Goal: Information Seeking & Learning: Find specific fact

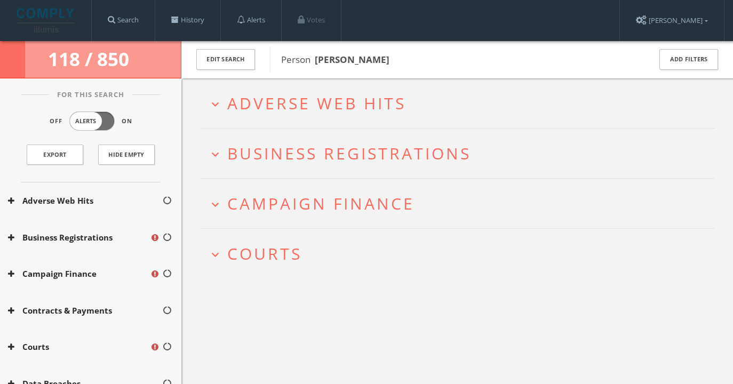
click at [388, 214] on h2 "expand_more Campaign Finance" at bounding box center [457, 204] width 514 height 50
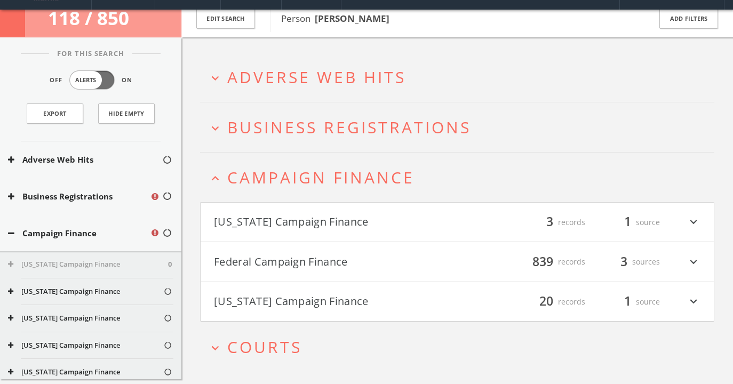
scroll to position [62, 0]
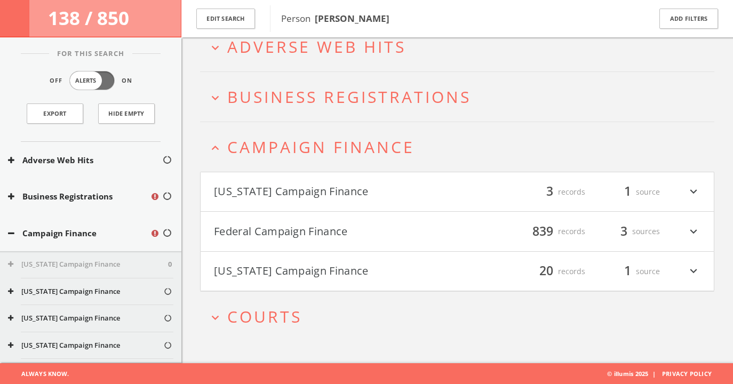
click at [368, 276] on button "[US_STATE] Campaign Finance" at bounding box center [335, 271] width 243 height 18
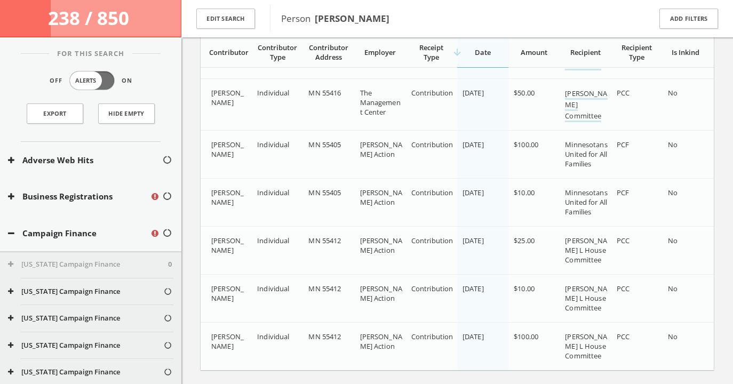
scroll to position [1049, 0]
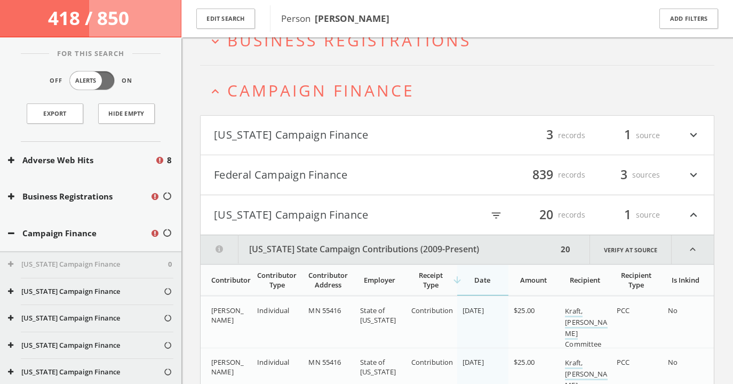
click at [322, 222] on button "[US_STATE] Campaign Finance" at bounding box center [335, 215] width 243 height 18
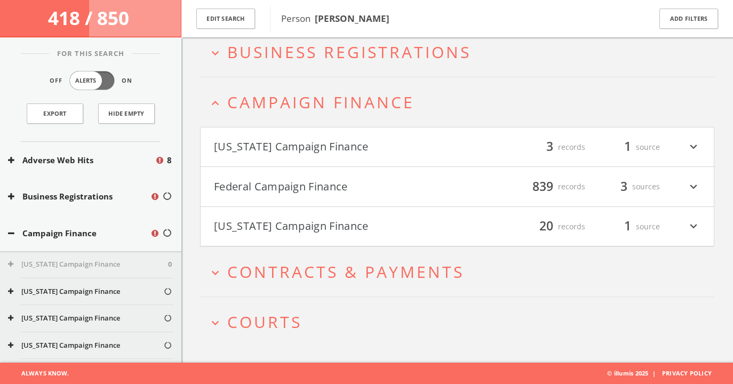
scroll to position [107, 0]
click at [304, 154] on button "[US_STATE] Campaign Finance" at bounding box center [335, 147] width 243 height 18
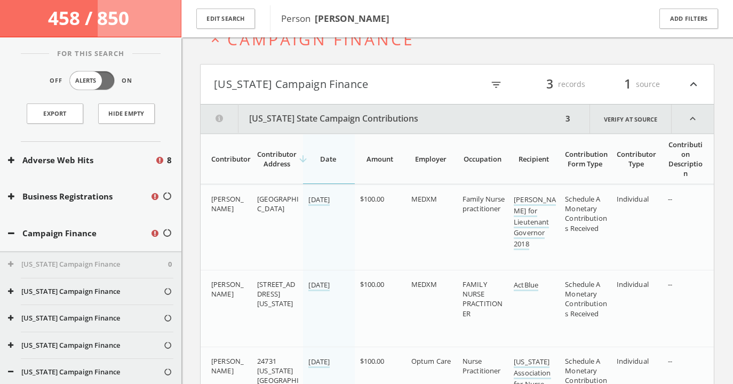
scroll to position [151, 0]
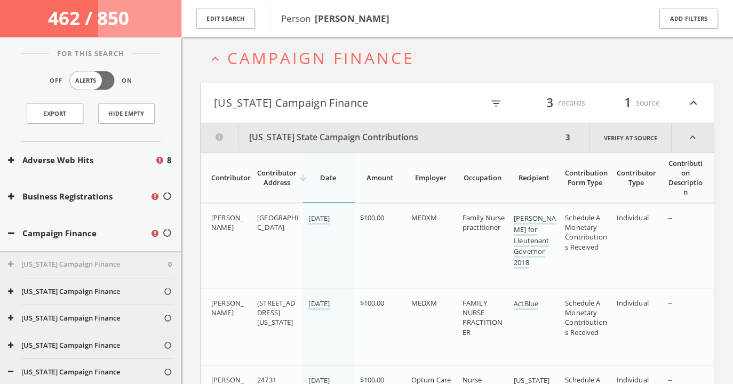
click at [307, 101] on button "[US_STATE] Campaign Finance" at bounding box center [335, 103] width 243 height 18
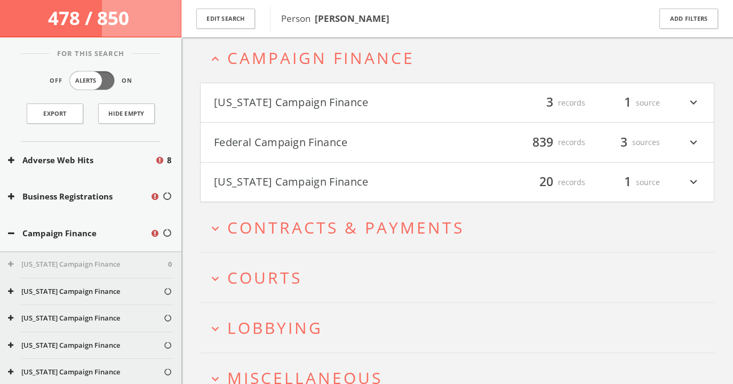
click at [293, 237] on span "Contracts & Payments" at bounding box center [345, 228] width 237 height 22
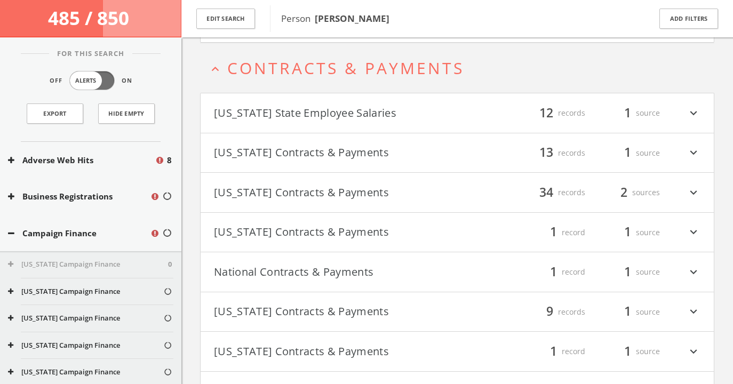
scroll to position [316, 0]
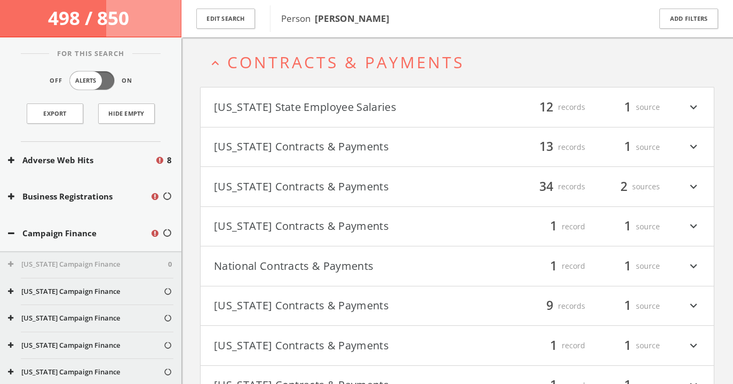
click at [293, 229] on button "[US_STATE] Contracts & Payments" at bounding box center [335, 227] width 243 height 18
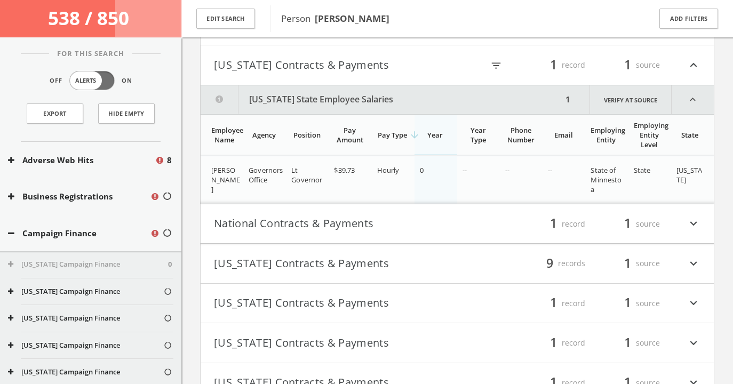
scroll to position [461, 0]
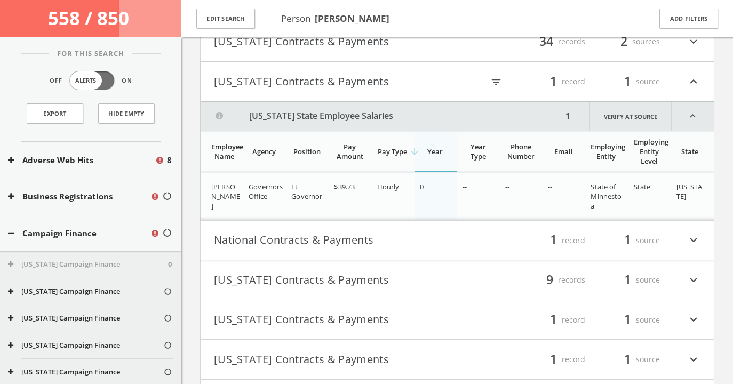
click at [314, 116] on button "[US_STATE] State Employee Salaries" at bounding box center [382, 116] width 362 height 29
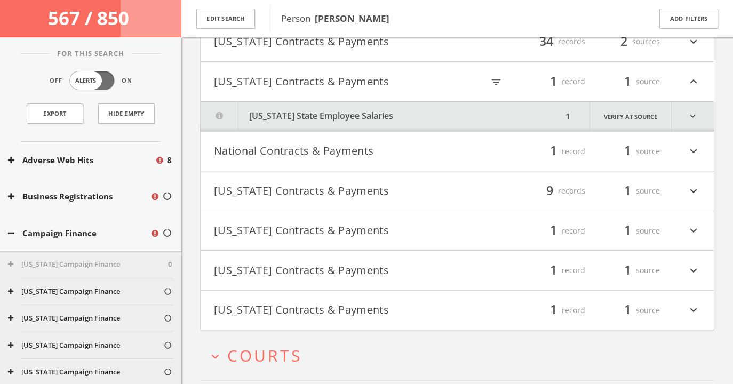
click at [311, 156] on button "National Contracts & Payments" at bounding box center [335, 151] width 243 height 18
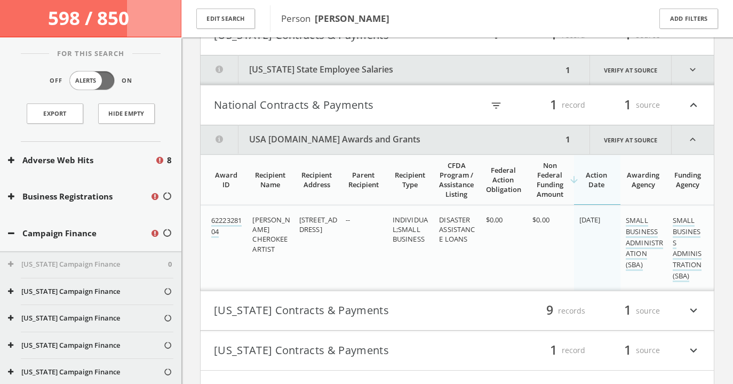
scroll to position [489, 0]
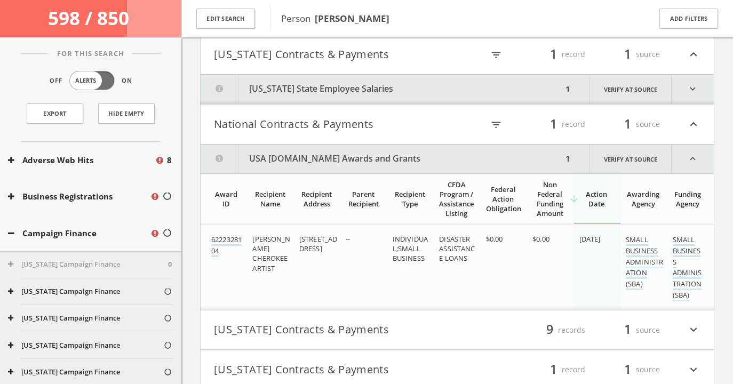
click at [322, 155] on button "USA [DOMAIN_NAME] Awards and Grants" at bounding box center [382, 159] width 362 height 29
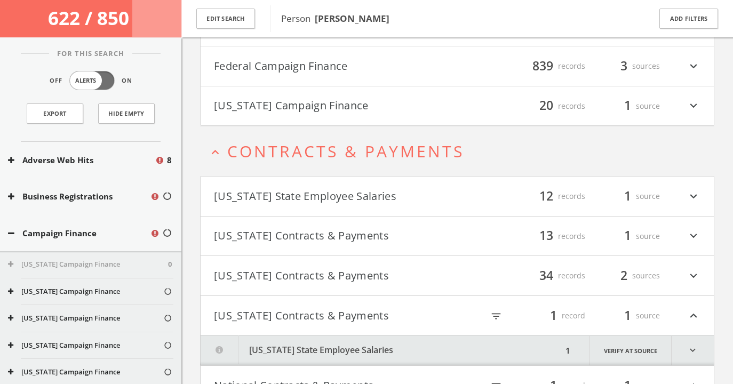
scroll to position [211, 0]
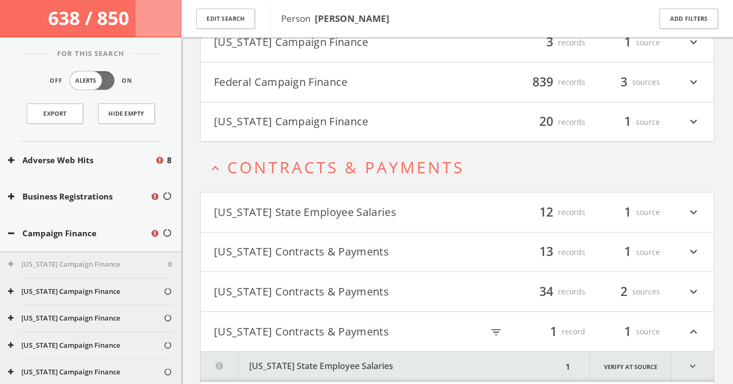
click at [323, 163] on span "Contracts & Payments" at bounding box center [345, 167] width 237 height 22
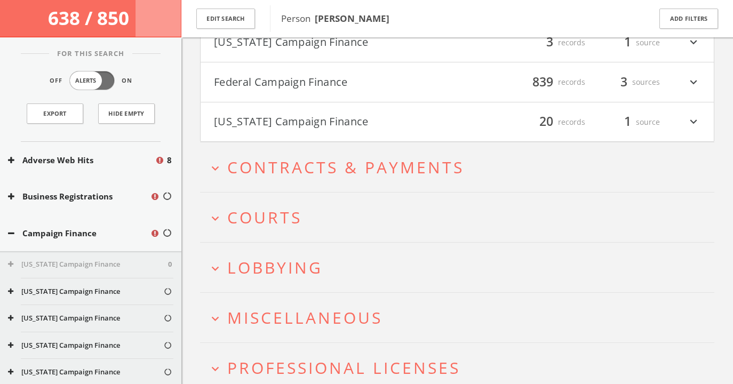
click at [297, 212] on span "Courts" at bounding box center [264, 217] width 75 height 22
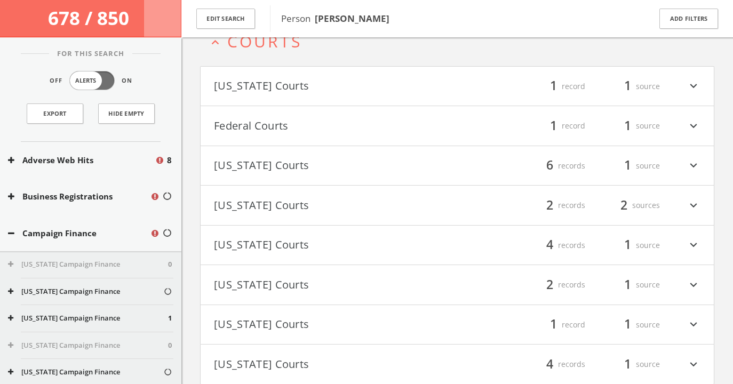
click at [278, 136] on h4 "Federal Courts filter_list 1 record 1 source expand_more" at bounding box center [457, 125] width 513 height 39
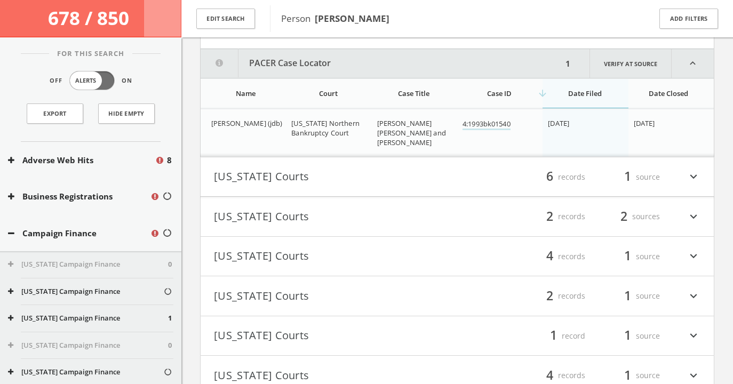
scroll to position [535, 0]
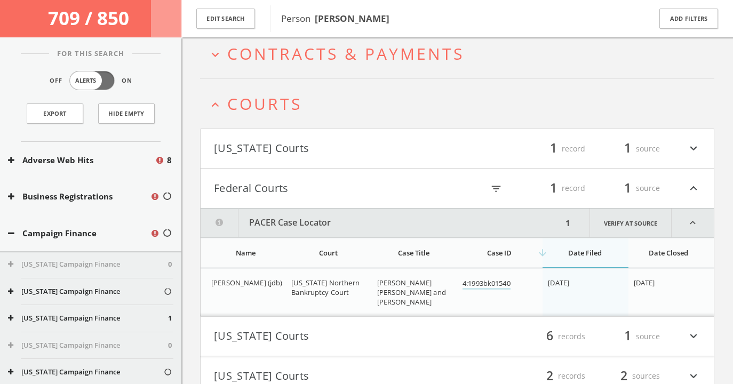
click at [275, 110] on span "Courts" at bounding box center [264, 104] width 75 height 22
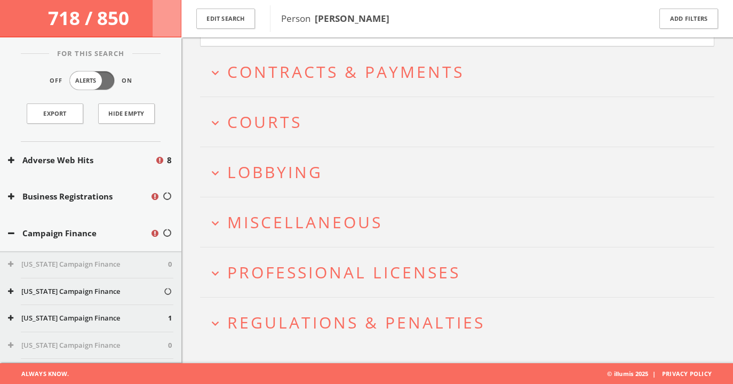
click at [284, 168] on span "Lobbying" at bounding box center [274, 172] width 95 height 22
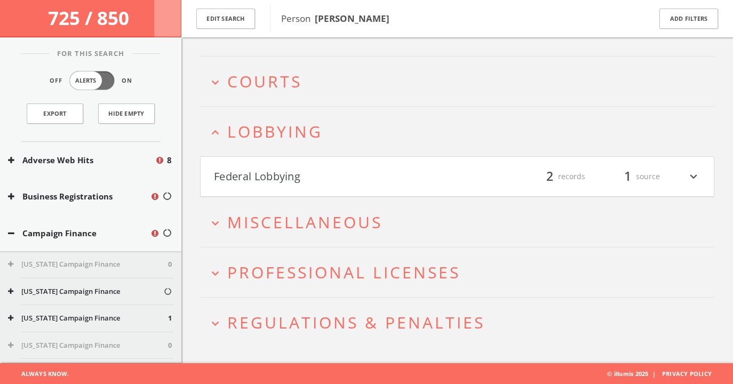
click at [284, 166] on h4 "Federal Lobbying filter_list 2 records 1 source expand_more" at bounding box center [457, 176] width 513 height 39
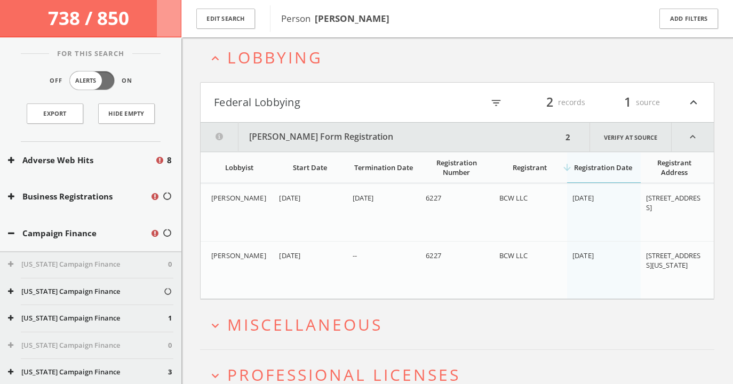
scroll to position [586, 0]
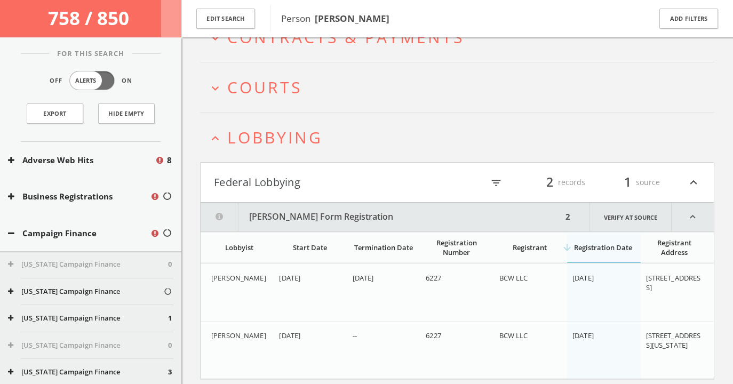
click at [279, 148] on span "Lobbying" at bounding box center [274, 137] width 95 height 22
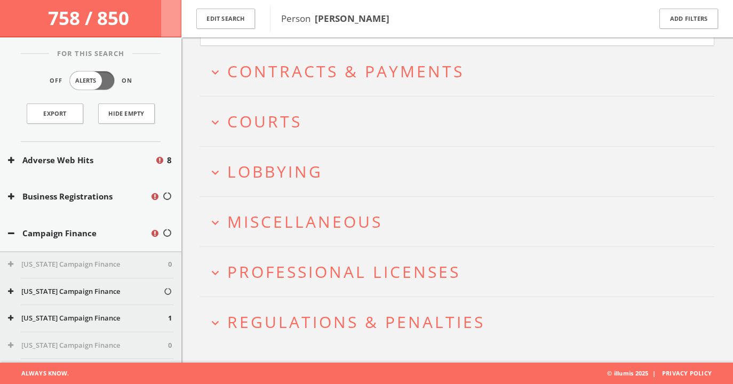
scroll to position [506, 0]
click at [303, 274] on span "Professional Licenses" at bounding box center [343, 272] width 233 height 22
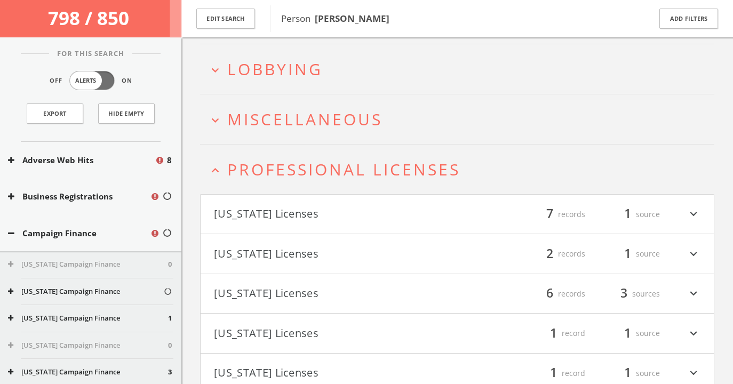
click at [289, 178] on span "Professional Licenses" at bounding box center [343, 169] width 233 height 22
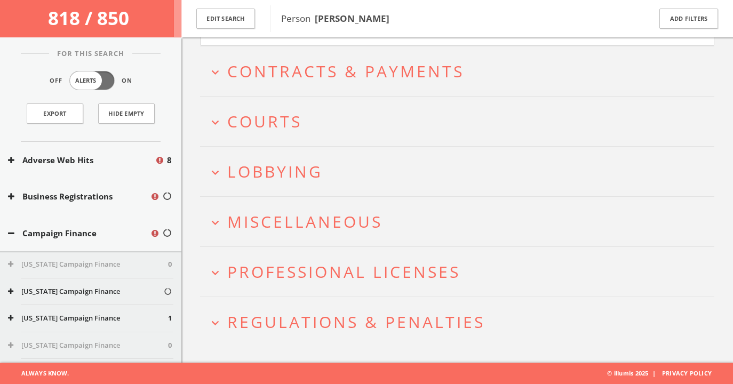
click at [290, 318] on span "Regulations & Penalties" at bounding box center [356, 322] width 258 height 22
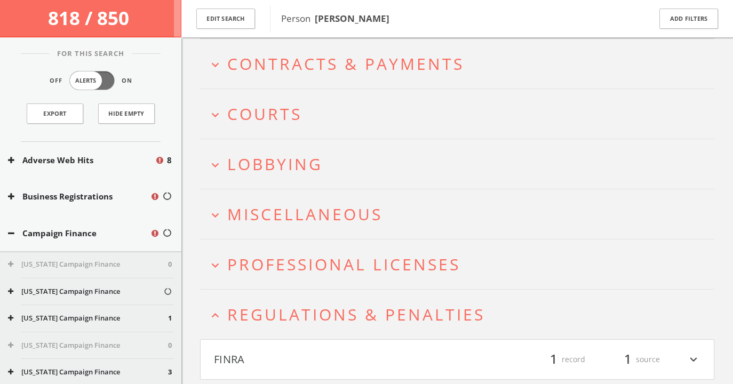
scroll to position [824, 0]
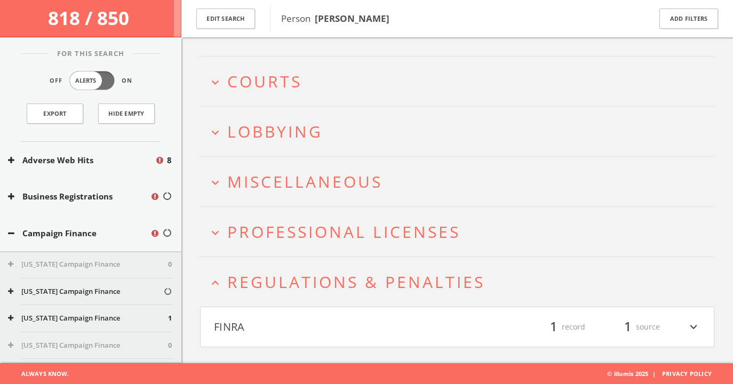
click at [291, 323] on button "FINRA" at bounding box center [335, 327] width 243 height 18
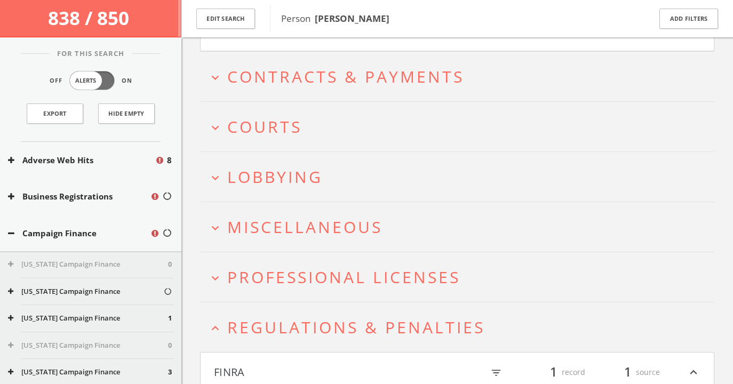
click at [295, 319] on span "Regulations & Penalties" at bounding box center [356, 327] width 258 height 22
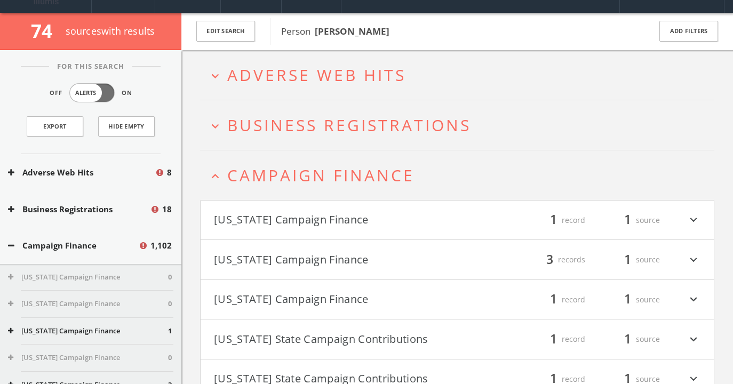
scroll to position [0, 0]
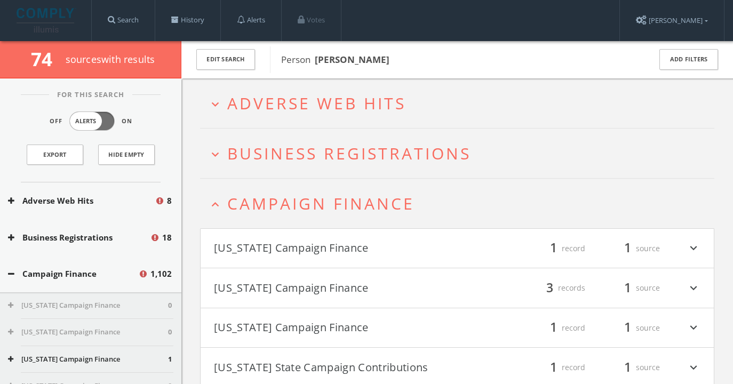
click at [328, 252] on button "[US_STATE] Campaign Finance" at bounding box center [335, 248] width 243 height 18
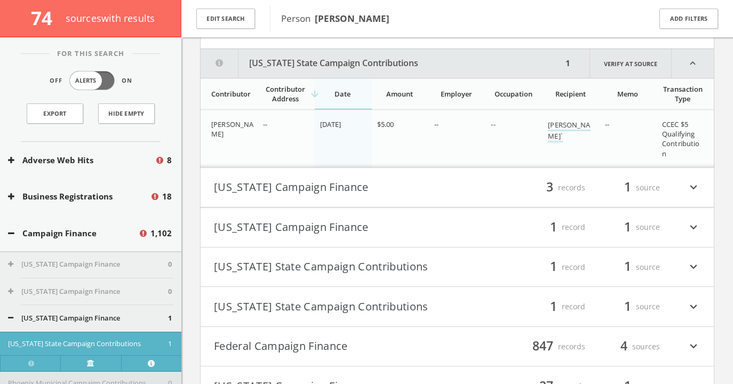
scroll to position [231, 0]
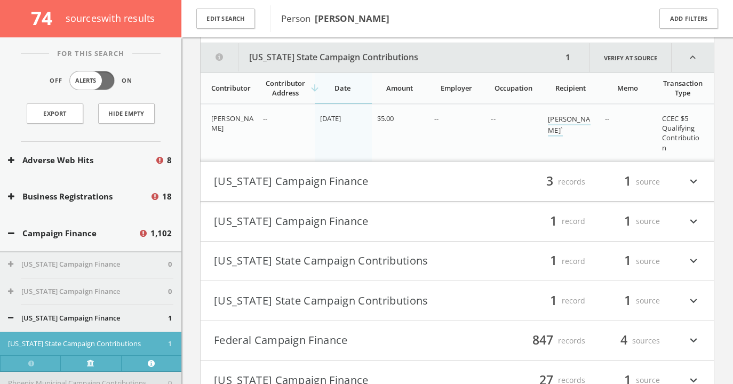
click at [314, 57] on button "[US_STATE] State Campaign Contributions" at bounding box center [382, 57] width 362 height 29
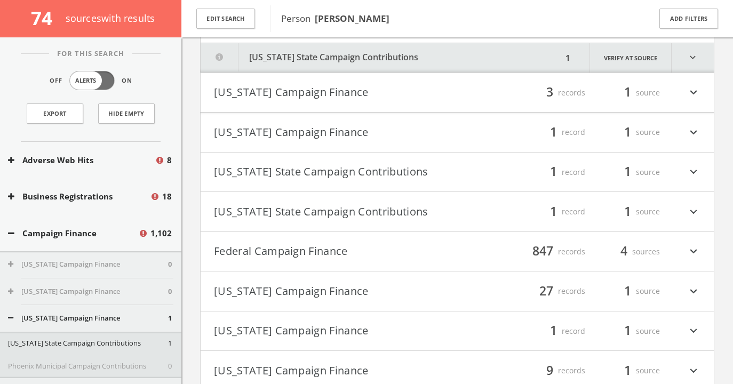
click at [314, 57] on button "[US_STATE] State Campaign Contributions" at bounding box center [382, 57] width 362 height 29
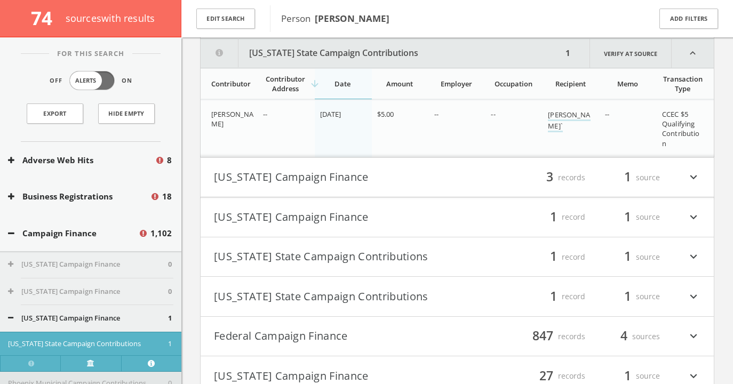
scroll to position [236, 0]
click at [313, 53] on button "[US_STATE] State Campaign Contributions" at bounding box center [382, 52] width 362 height 29
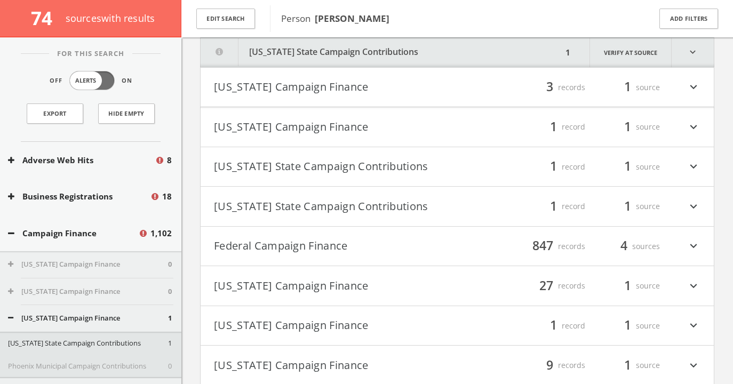
click at [295, 121] on button "[US_STATE] Campaign Finance" at bounding box center [335, 127] width 243 height 18
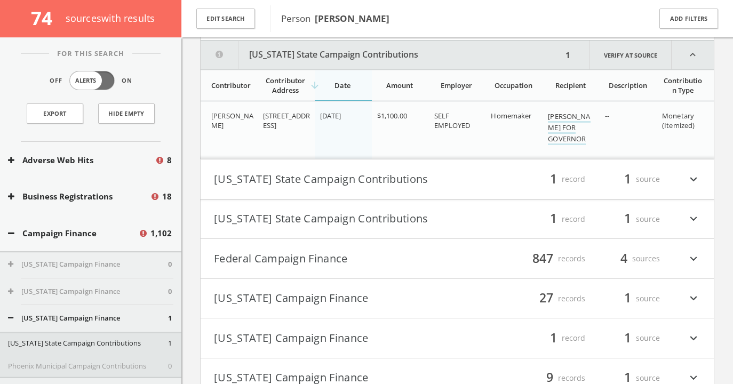
scroll to position [346, 0]
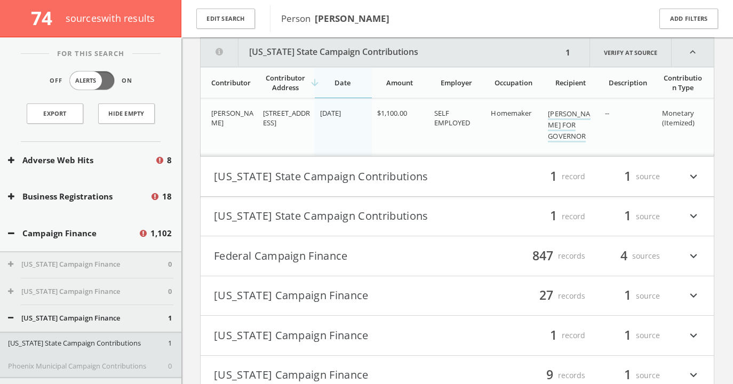
click at [300, 53] on button "[US_STATE] State Campaign Contributions" at bounding box center [382, 52] width 362 height 29
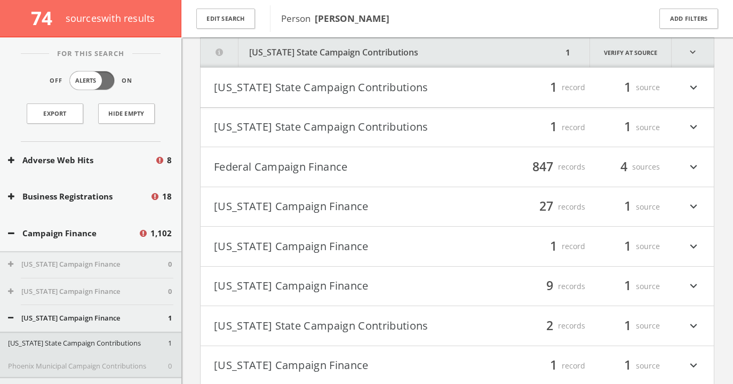
click at [298, 89] on button "[US_STATE] State Campaign Contributions" at bounding box center [335, 87] width 243 height 18
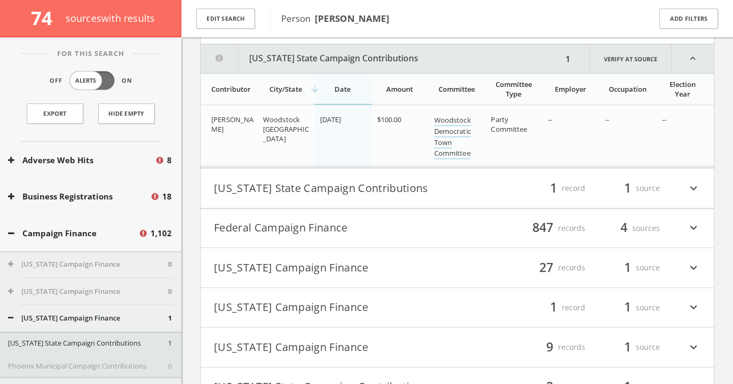
scroll to position [415, 0]
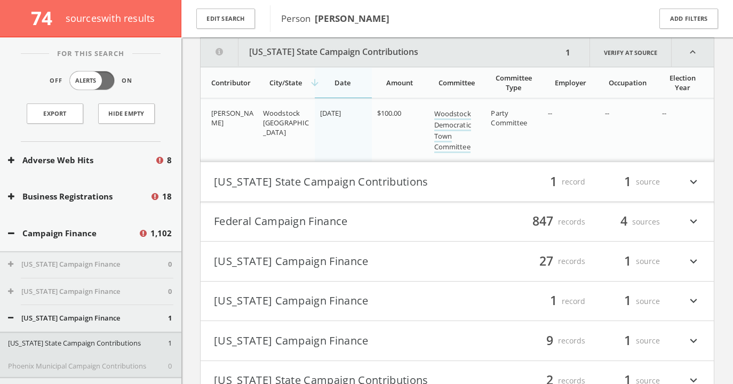
click at [302, 55] on button "[US_STATE] State Campaign Contributions" at bounding box center [382, 52] width 362 height 29
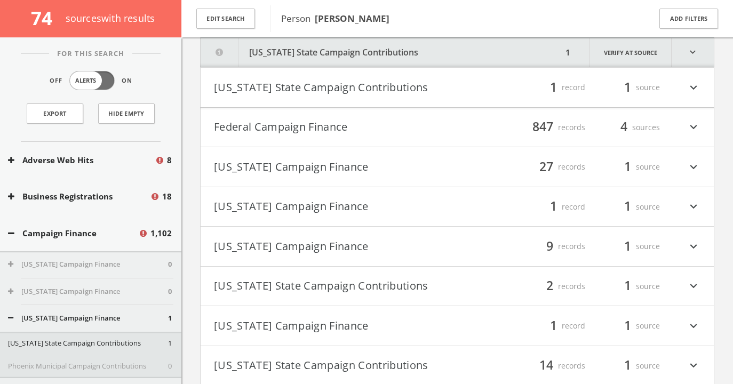
click at [304, 91] on button "[US_STATE] State Campaign Contributions" at bounding box center [335, 87] width 243 height 18
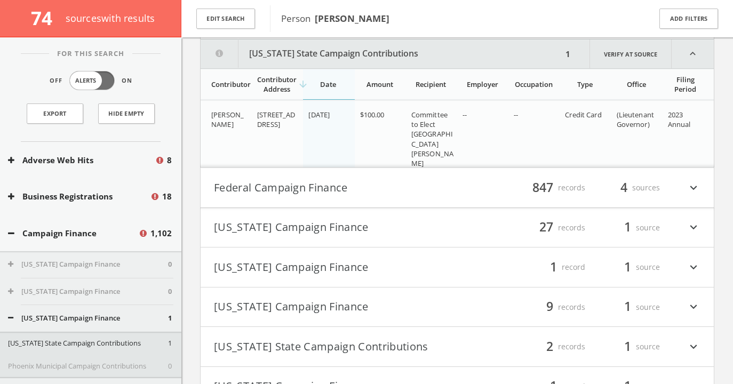
scroll to position [485, 0]
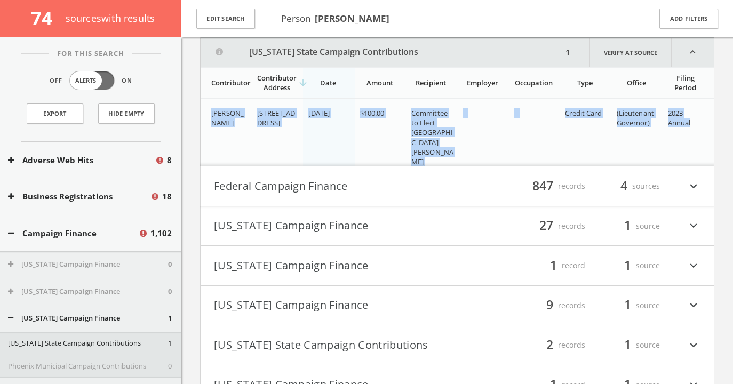
drag, startPoint x: 206, startPoint y: 110, endPoint x: 691, endPoint y: 125, distance: 485.6
click at [691, 125] on tr "[PERSON_NAME] [STREET_ADDRESS] [DATE] $100.00 Committee to Elect [GEOGRAPHIC_DA…" at bounding box center [457, 137] width 513 height 77
copy tr "[PERSON_NAME] [STREET_ADDRESS] [DATE] $100.00 Committee to Elect [GEOGRAPHIC_DA…"
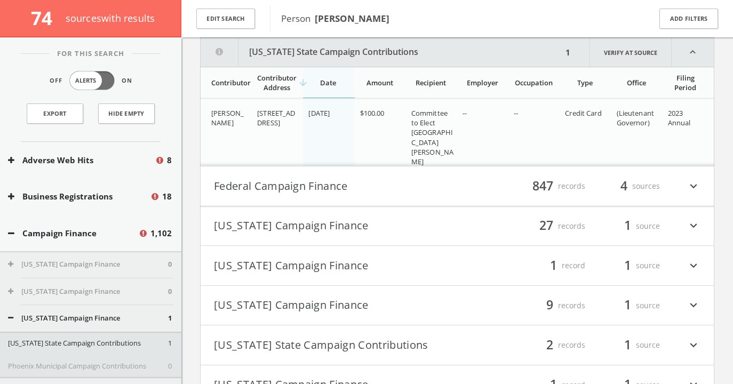
click at [297, 237] on h4 "[US_STATE] Campaign Finance filter_list 27 records 1 source expand_more" at bounding box center [457, 225] width 513 height 39
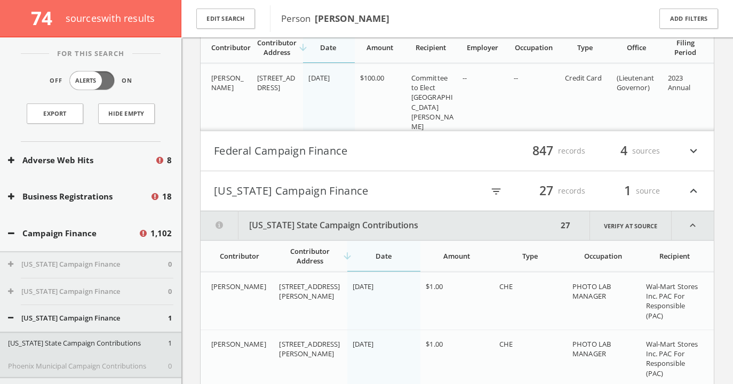
scroll to position [519, 0]
click at [318, 193] on button "[US_STATE] Campaign Finance" at bounding box center [335, 192] width 243 height 18
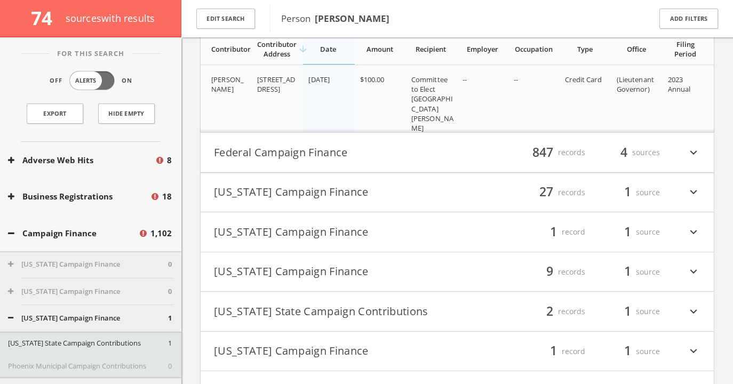
click at [297, 235] on button "[US_STATE] Campaign Finance" at bounding box center [335, 232] width 243 height 18
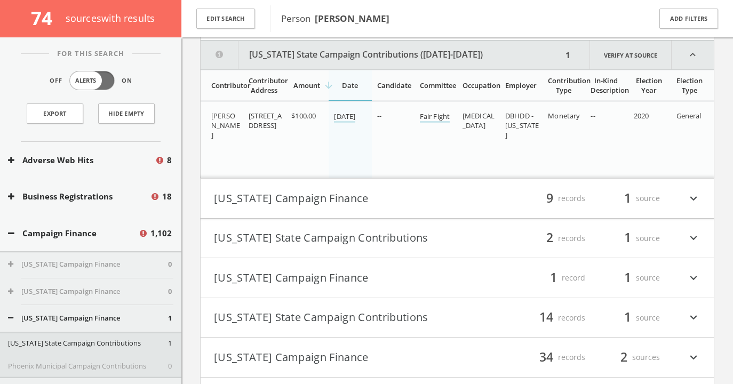
scroll to position [733, 0]
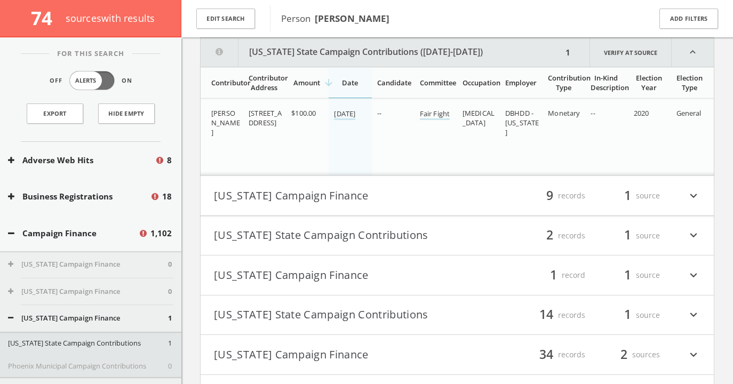
click at [320, 53] on button "[US_STATE] State Campaign Contributions ([DATE]-[DATE])" at bounding box center [382, 52] width 362 height 29
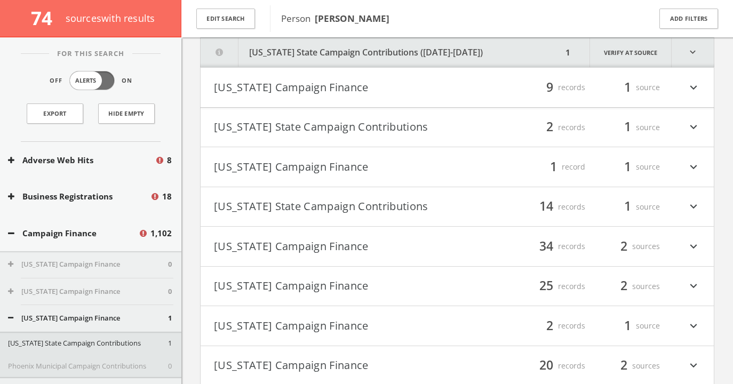
click at [298, 90] on button "[US_STATE] Campaign Finance" at bounding box center [335, 87] width 243 height 18
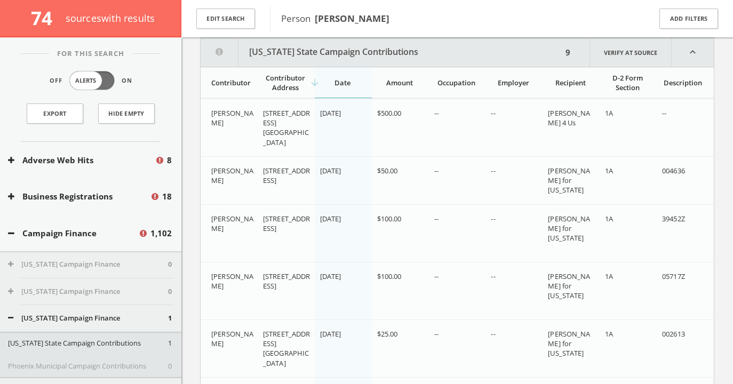
scroll to position [745, 0]
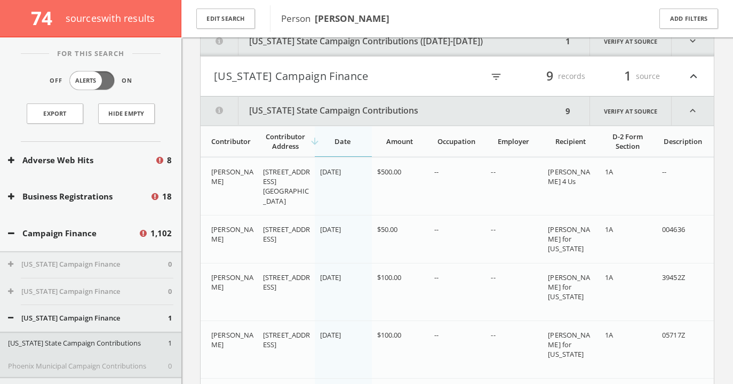
click at [437, 108] on button "[US_STATE] State Campaign Contributions" at bounding box center [382, 111] width 362 height 29
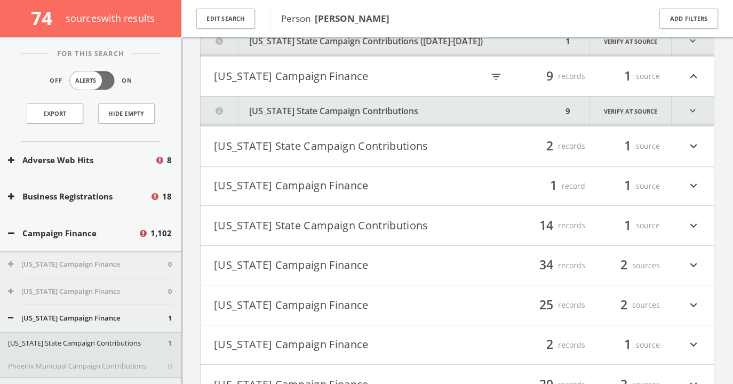
click at [393, 47] on button "[US_STATE] State Campaign Contributions ([DATE]-[DATE])" at bounding box center [382, 41] width 362 height 29
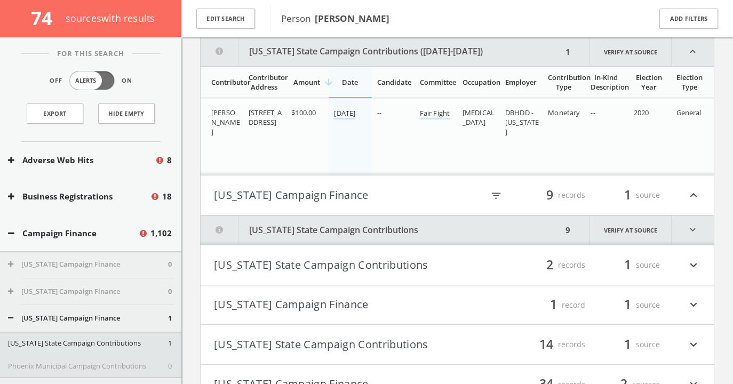
scroll to position [733, 0]
click at [385, 59] on html "Search History Alerts Votes [PERSON_NAME] Edit Profile Change Password Security…" at bounding box center [366, 224] width 733 height 1914
click at [385, 51] on button "[US_STATE] State Campaign Contributions ([DATE]-[DATE])" at bounding box center [382, 52] width 362 height 29
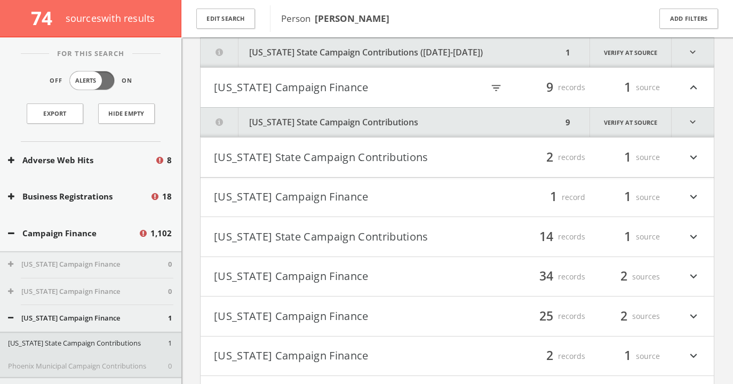
click at [375, 158] on button "[US_STATE] State Campaign Contributions" at bounding box center [335, 157] width 243 height 18
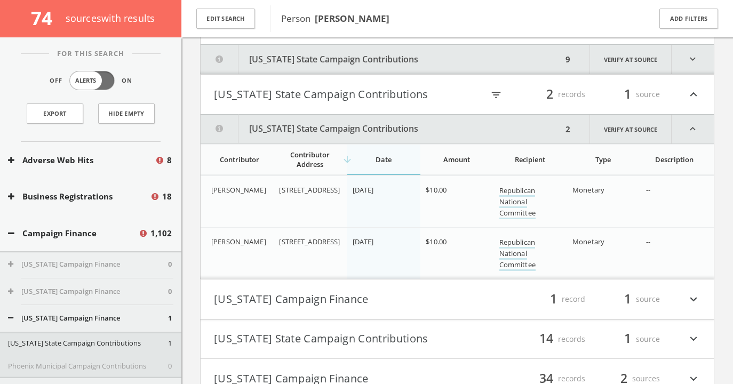
scroll to position [792, 0]
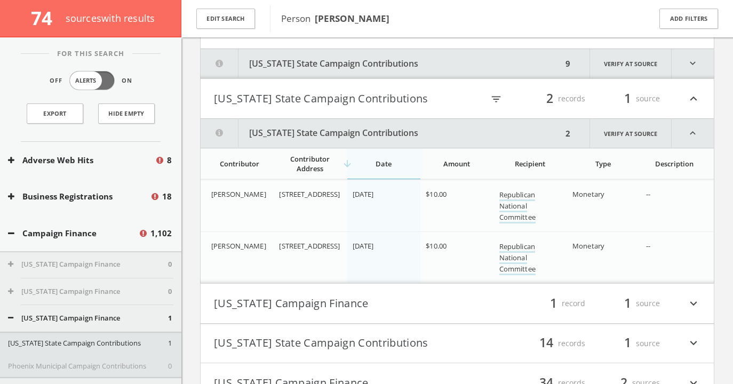
click at [378, 96] on button "[US_STATE] State Campaign Contributions" at bounding box center [335, 99] width 243 height 18
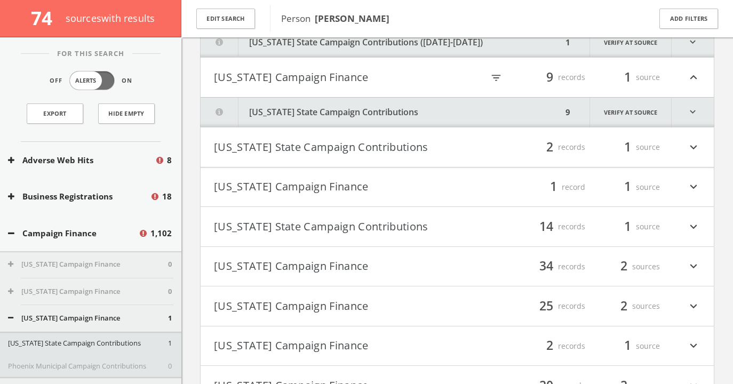
scroll to position [731, 0]
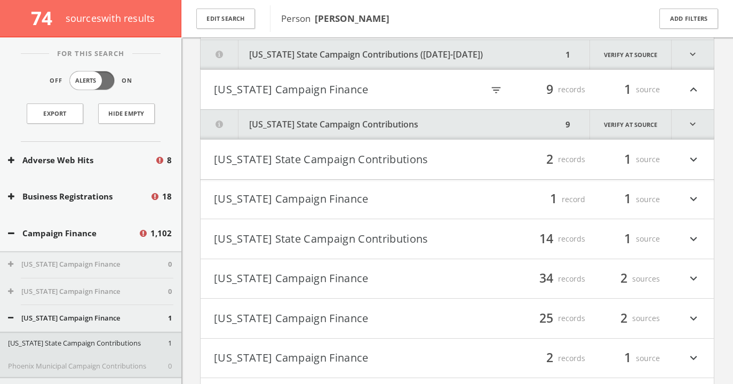
click at [344, 89] on button "[US_STATE] Campaign Finance" at bounding box center [335, 90] width 243 height 18
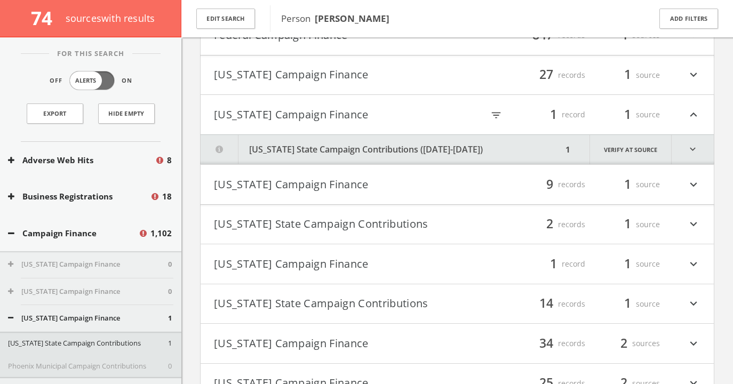
scroll to position [633, 0]
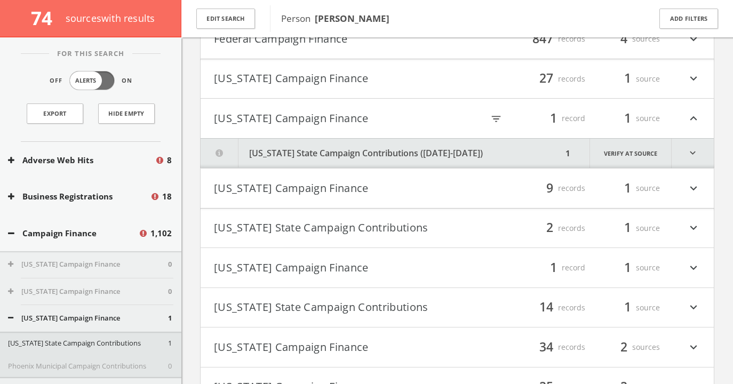
click at [331, 117] on button "[US_STATE] Campaign Finance" at bounding box center [335, 118] width 243 height 18
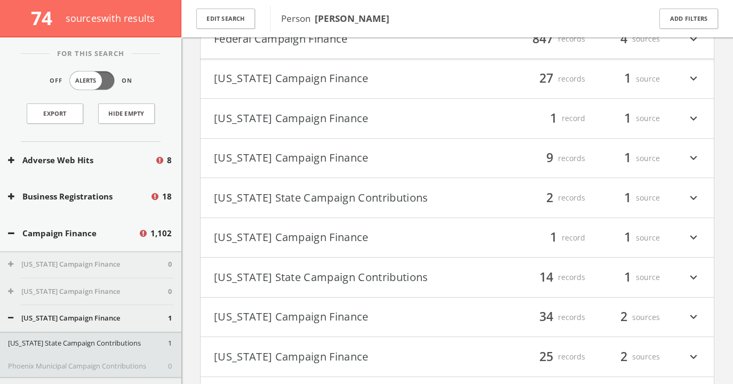
click at [294, 237] on button "[US_STATE] Campaign Finance" at bounding box center [335, 238] width 243 height 18
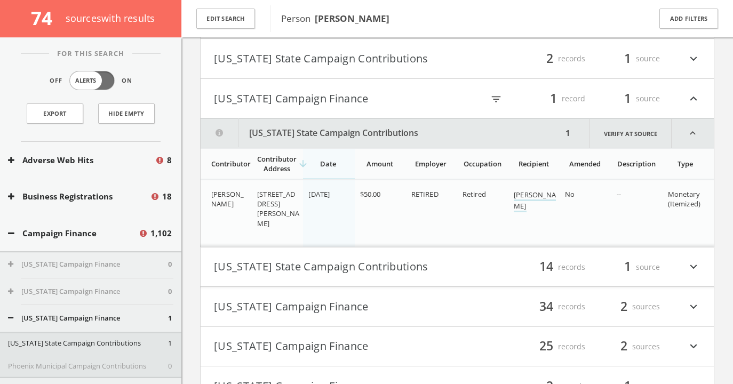
scroll to position [771, 0]
click at [351, 92] on button "[US_STATE] Campaign Finance" at bounding box center [335, 100] width 243 height 18
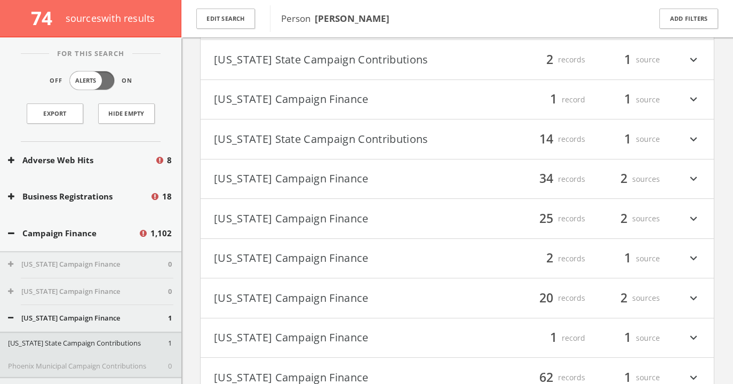
click at [357, 145] on button "[US_STATE] State Campaign Contributions" at bounding box center [335, 139] width 243 height 18
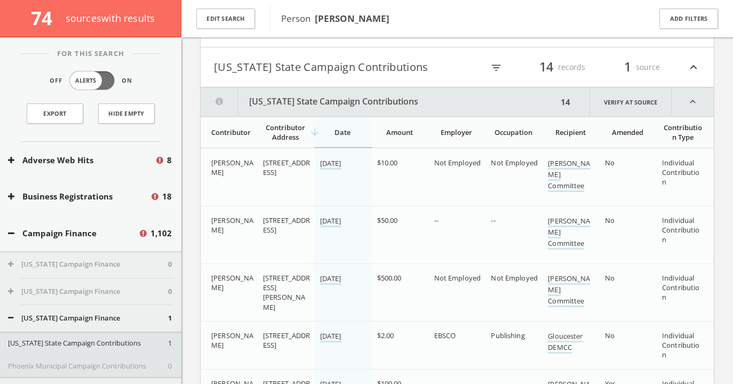
scroll to position [838, 0]
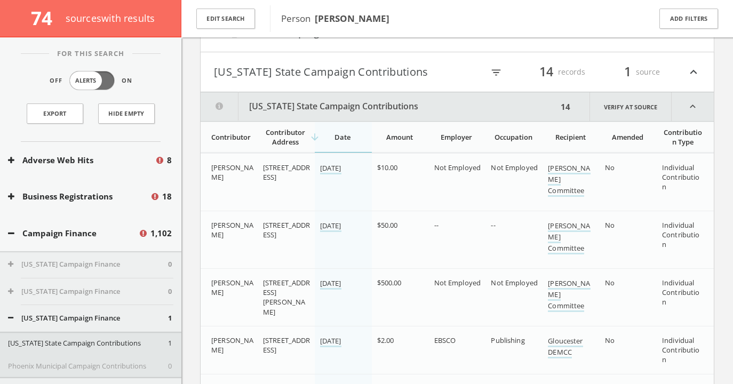
click at [369, 81] on button "[US_STATE] State Campaign Contributions" at bounding box center [335, 72] width 243 height 18
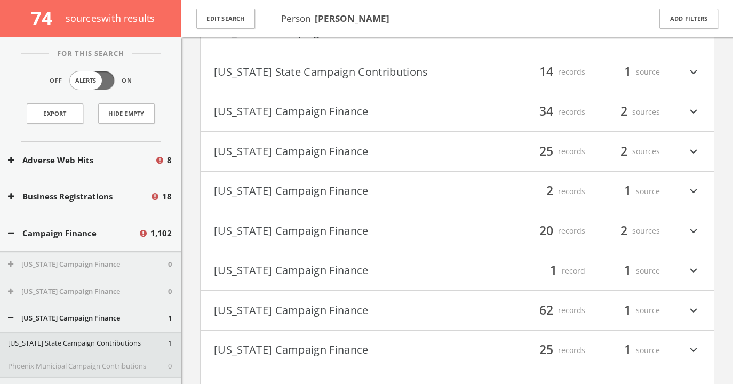
click at [319, 110] on button "[US_STATE] Campaign Finance" at bounding box center [335, 112] width 243 height 18
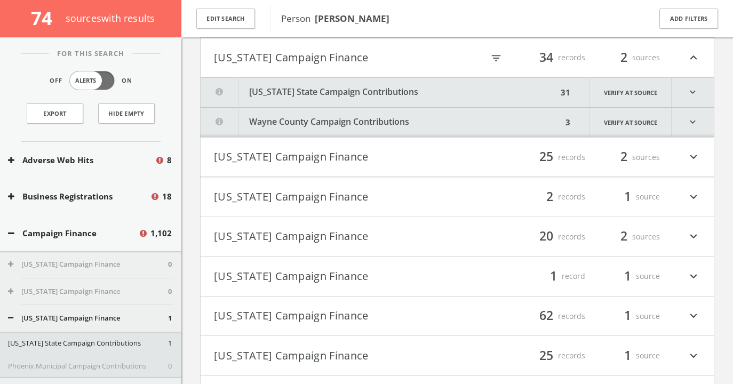
click at [319, 92] on button "[US_STATE] State Campaign Contributions" at bounding box center [379, 92] width 357 height 29
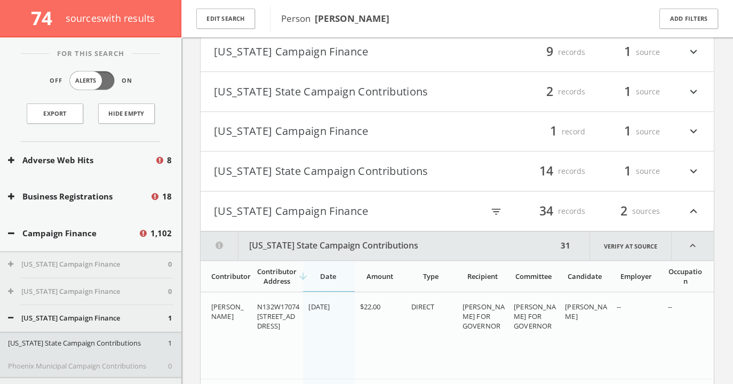
scroll to position [708, 0]
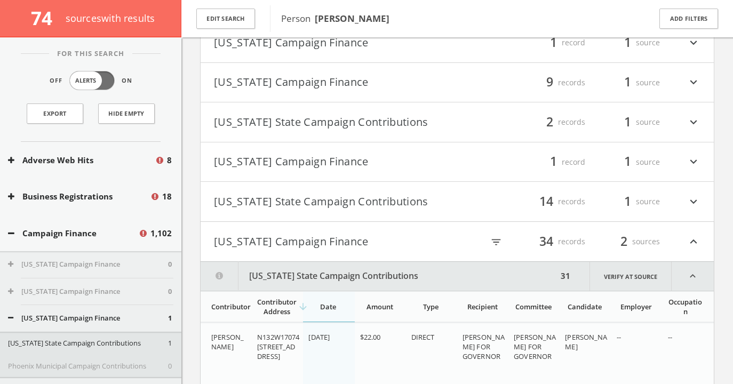
click at [337, 247] on button "[US_STATE] Campaign Finance" at bounding box center [335, 242] width 243 height 18
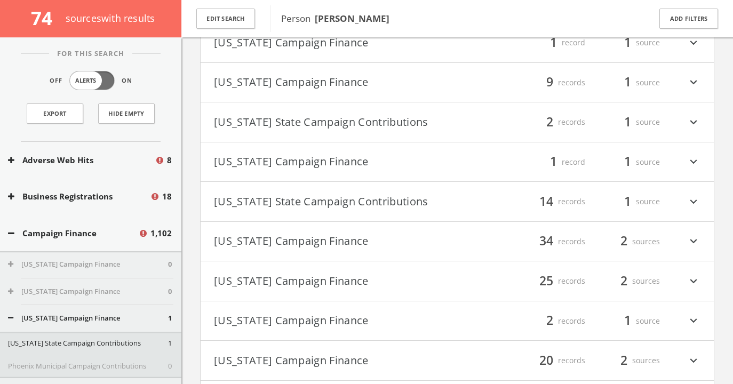
click at [335, 323] on button "[US_STATE] Campaign Finance" at bounding box center [335, 321] width 243 height 18
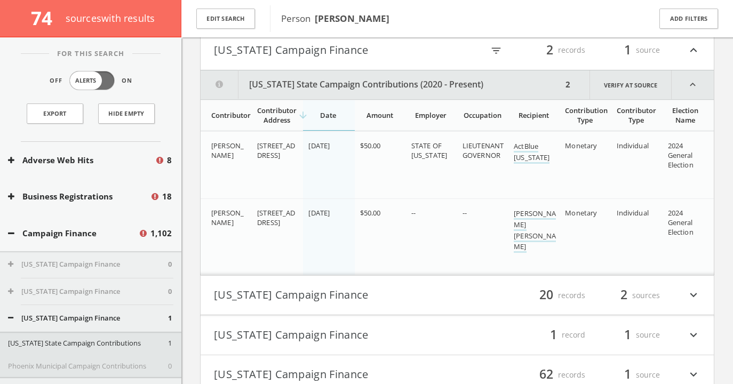
scroll to position [1012, 0]
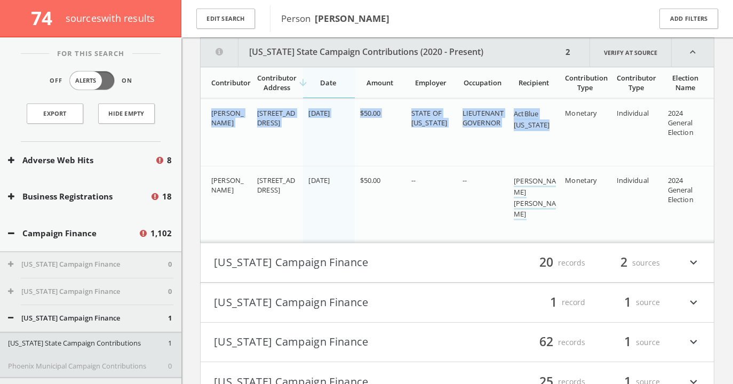
drag, startPoint x: 206, startPoint y: 108, endPoint x: 559, endPoint y: 133, distance: 354.0
click at [559, 133] on tr "[PERSON_NAME] [STREET_ADDRESS] [DATE] $50.00 STATE OF [US_STATE] LIEUTENANT GOV…" at bounding box center [457, 132] width 513 height 67
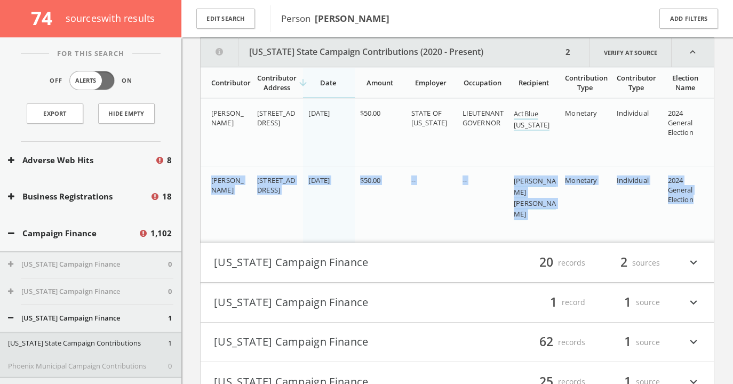
drag, startPoint x: 212, startPoint y: 171, endPoint x: 698, endPoint y: 204, distance: 487.0
click at [698, 204] on tr "[PERSON_NAME] [STREET_ADDRESS] [DATE] $50.00 -- -- [PERSON_NAME] [PERSON_NAME] …" at bounding box center [457, 204] width 513 height 77
copy tr "[PERSON_NAME] [STREET_ADDRESS] [DATE] $50.00 -- -- [PERSON_NAME] [PERSON_NAME] …"
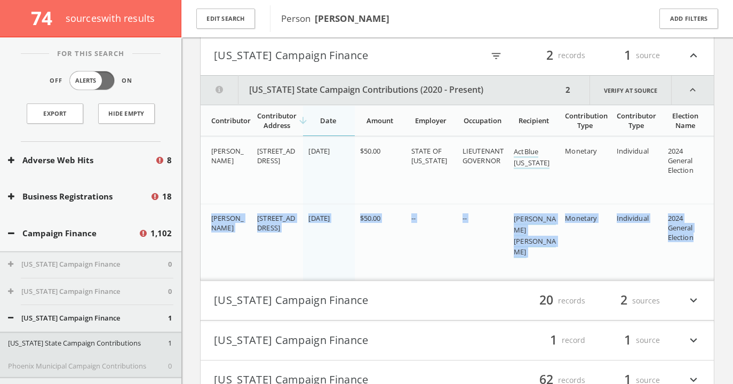
scroll to position [957, 0]
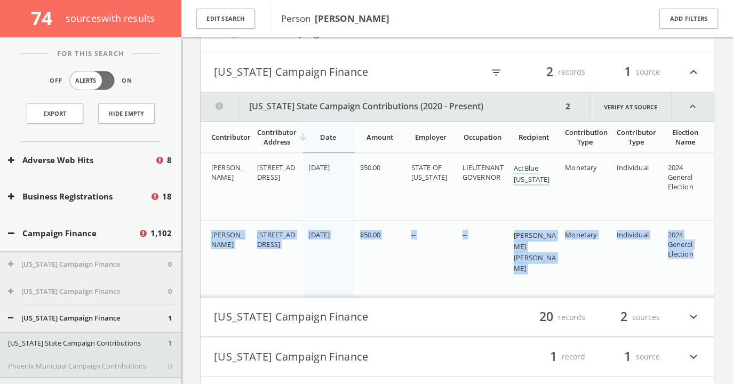
click at [455, 79] on button "[US_STATE] Campaign Finance" at bounding box center [335, 72] width 243 height 18
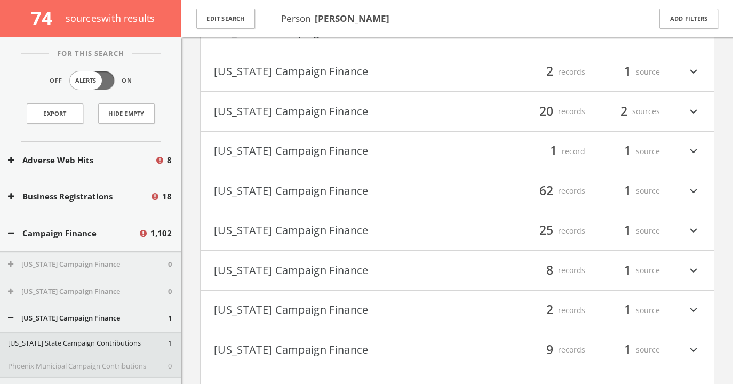
click at [430, 114] on button "[US_STATE] Campaign Finance" at bounding box center [335, 111] width 243 height 18
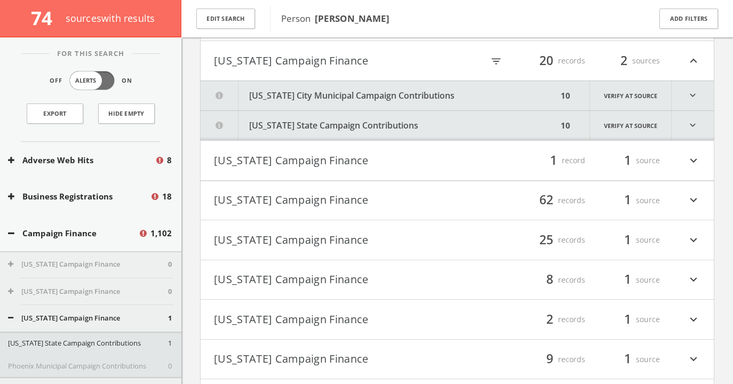
scroll to position [1011, 0]
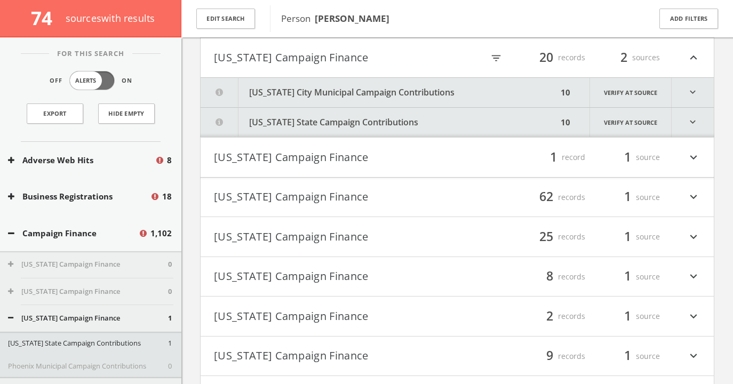
click at [453, 93] on button "[US_STATE] City Municipal Campaign Contributions" at bounding box center [379, 92] width 357 height 29
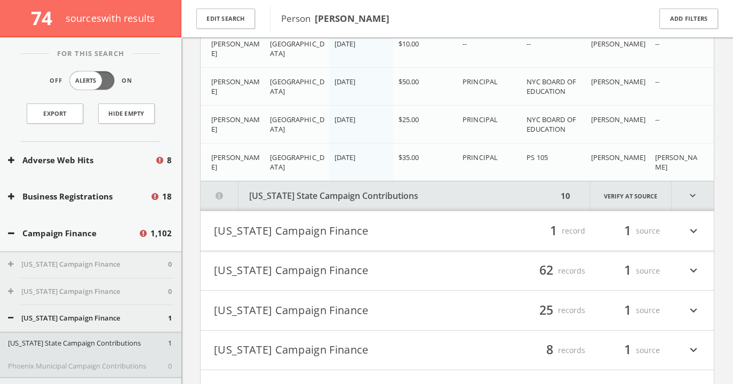
scroll to position [1350, 0]
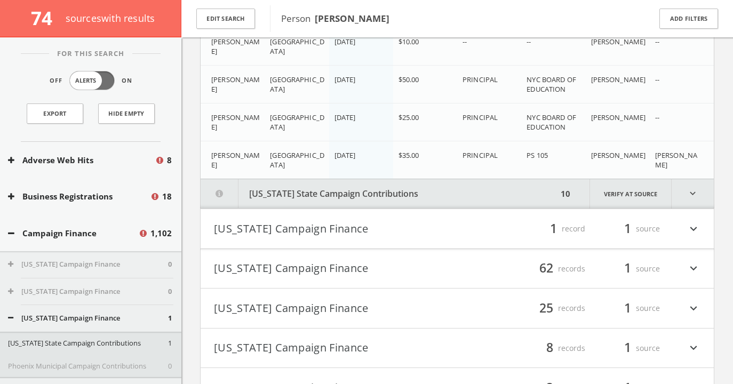
click at [408, 186] on button "[US_STATE] State Campaign Contributions" at bounding box center [379, 193] width 357 height 29
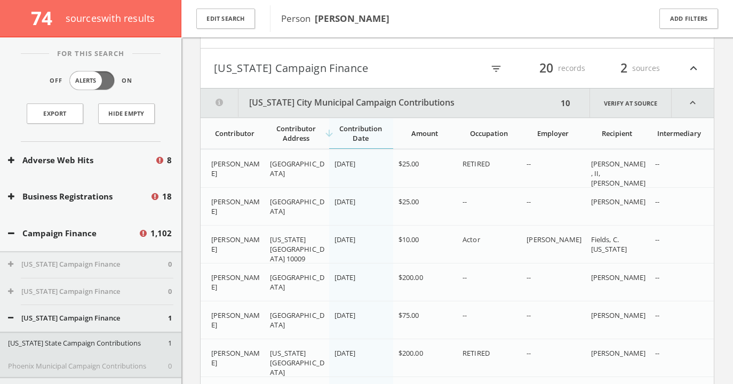
scroll to position [979, 0]
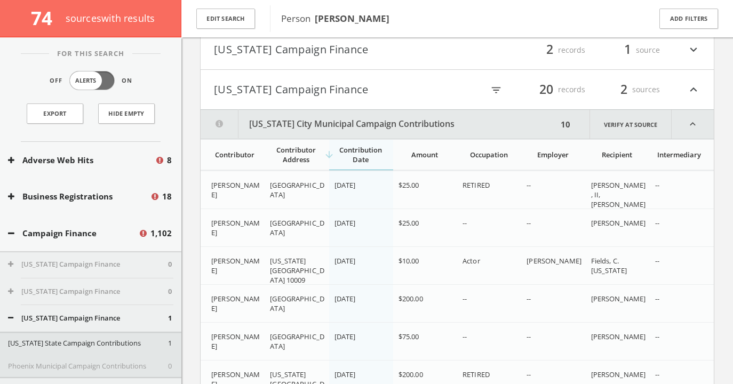
click at [390, 85] on button "[US_STATE] Campaign Finance" at bounding box center [335, 90] width 243 height 18
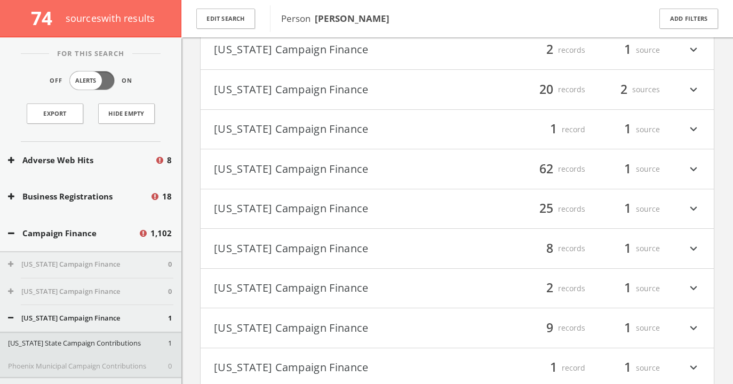
click at [383, 135] on button "[US_STATE] Campaign Finance" at bounding box center [335, 130] width 243 height 18
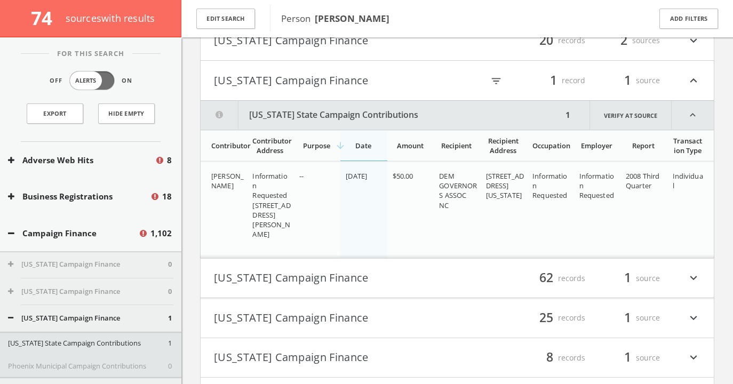
scroll to position [1027, 0]
click at [358, 81] on button "[US_STATE] Campaign Finance" at bounding box center [335, 82] width 243 height 18
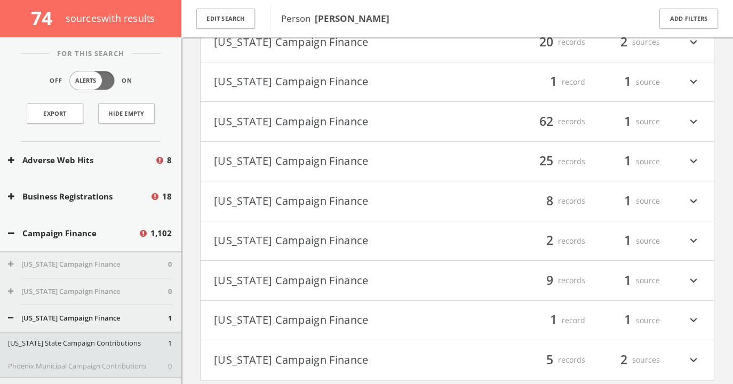
click at [334, 124] on button "[US_STATE] Campaign Finance" at bounding box center [335, 122] width 243 height 18
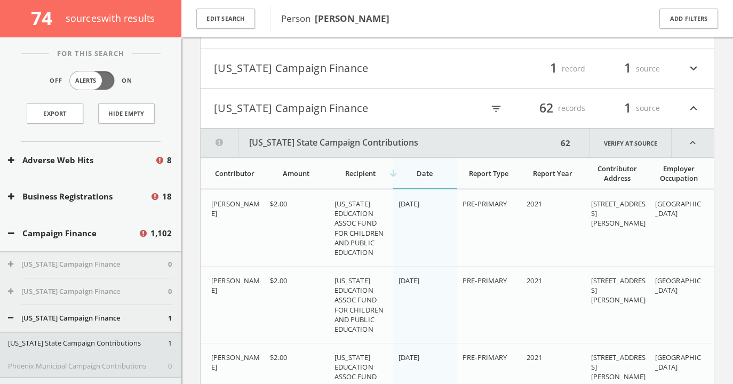
scroll to position [1000, 0]
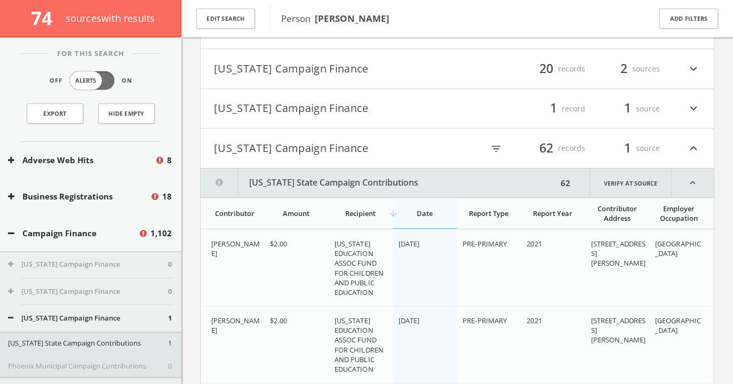
click at [369, 148] on button "[US_STATE] Campaign Finance" at bounding box center [335, 148] width 243 height 18
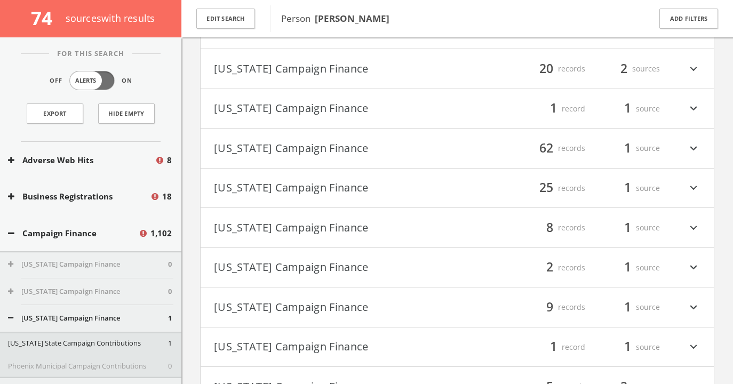
click at [359, 187] on button "[US_STATE] Campaign Finance" at bounding box center [335, 188] width 243 height 18
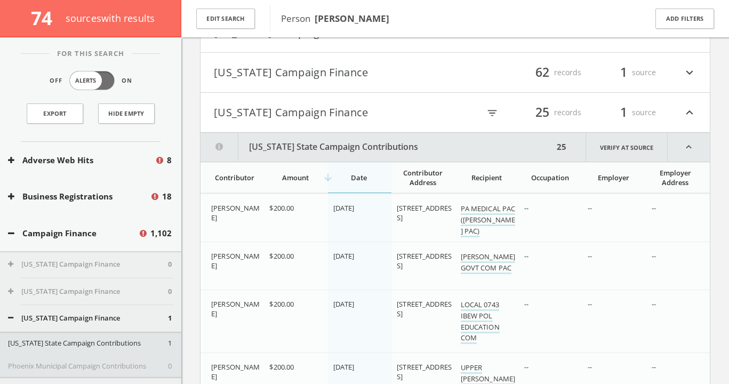
scroll to position [1044, 0]
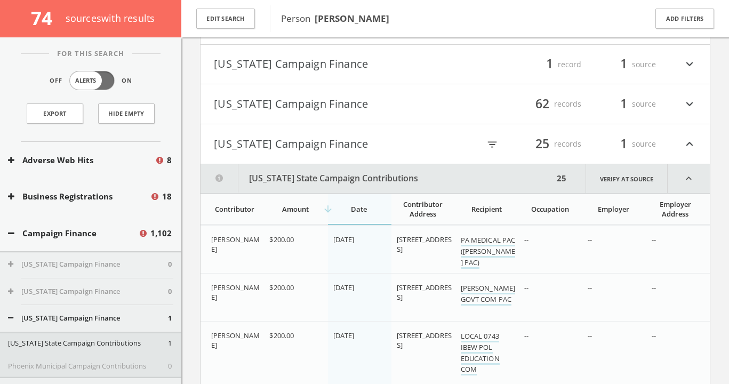
click at [374, 148] on button "[US_STATE] Campaign Finance" at bounding box center [335, 144] width 242 height 18
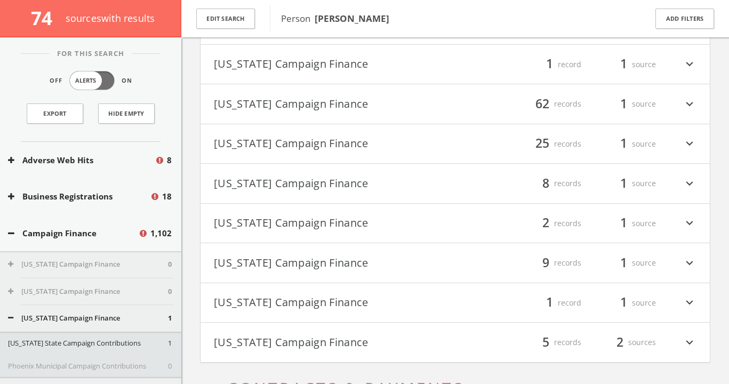
click at [327, 183] on button "[US_STATE] Campaign Finance" at bounding box center [335, 183] width 242 height 18
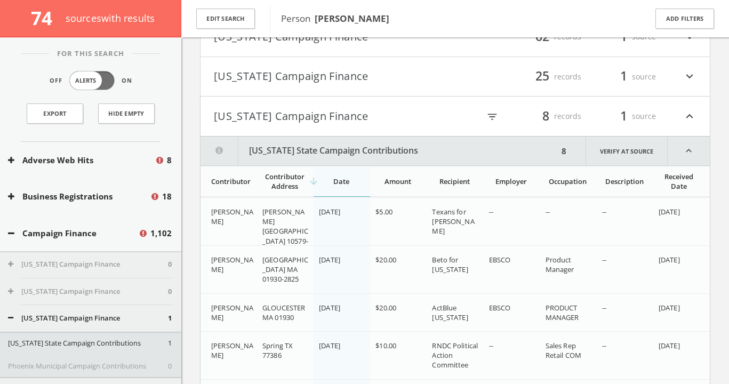
scroll to position [1110, 0]
click at [342, 118] on button "[US_STATE] Campaign Finance" at bounding box center [335, 118] width 242 height 18
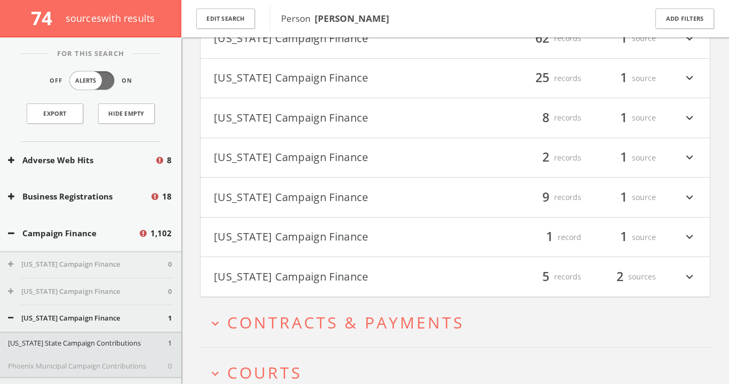
click at [306, 155] on button "[US_STATE] Campaign Finance" at bounding box center [335, 158] width 242 height 18
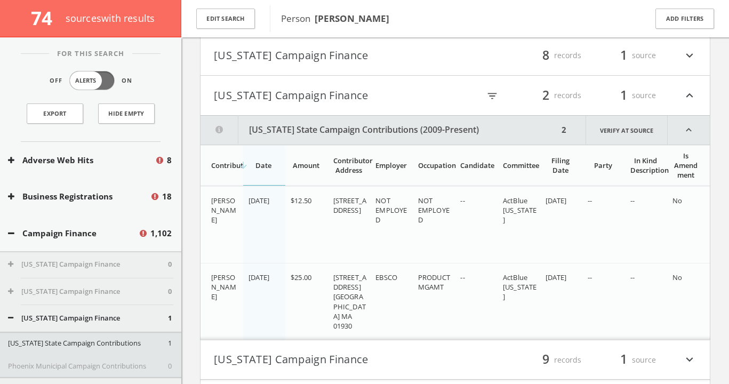
scroll to position [1171, 0]
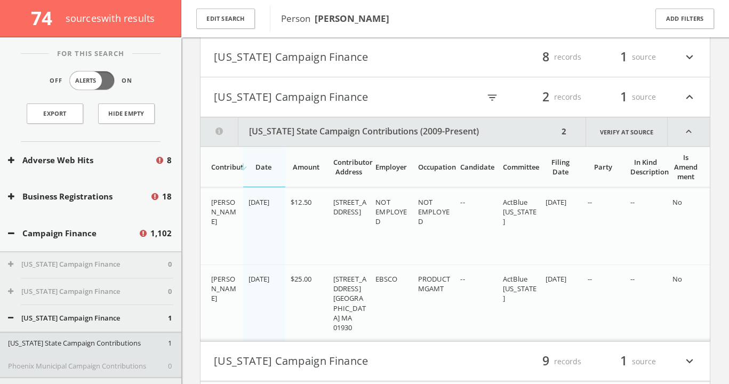
click at [386, 98] on button "[US_STATE] Campaign Finance" at bounding box center [335, 97] width 242 height 18
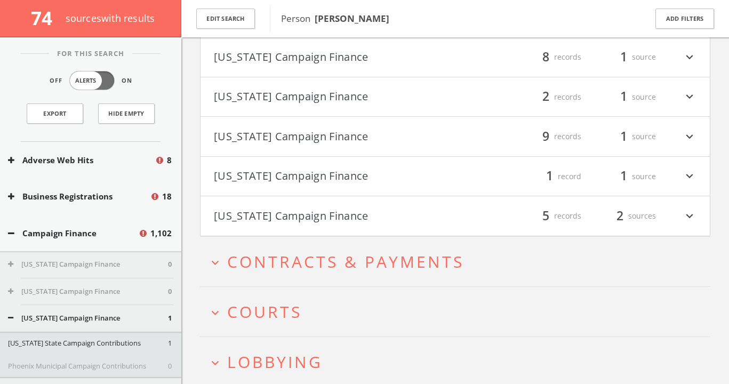
click at [357, 130] on button "[US_STATE] Campaign Finance" at bounding box center [335, 136] width 242 height 18
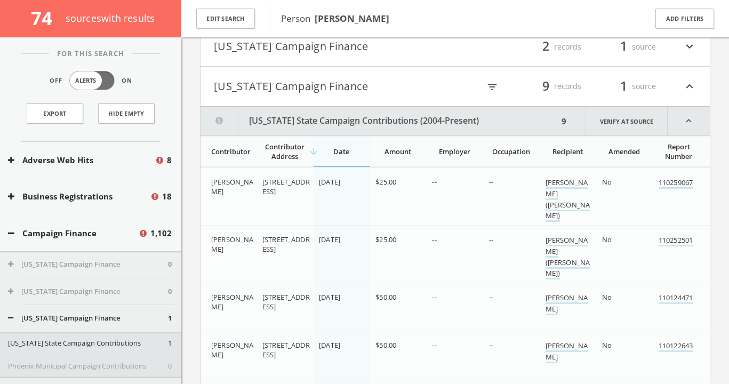
scroll to position [1183, 0]
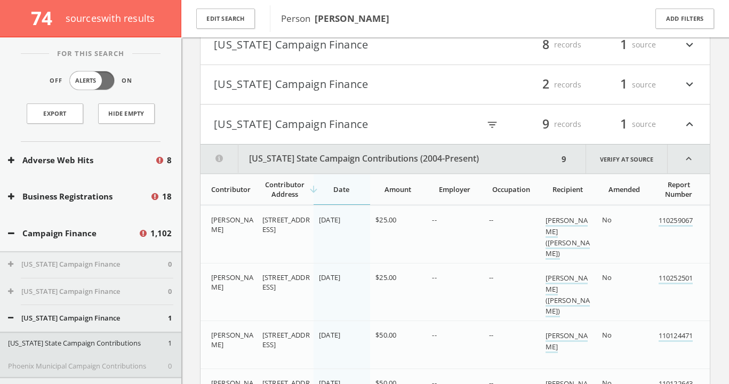
click at [352, 124] on button "[US_STATE] Campaign Finance" at bounding box center [335, 124] width 242 height 18
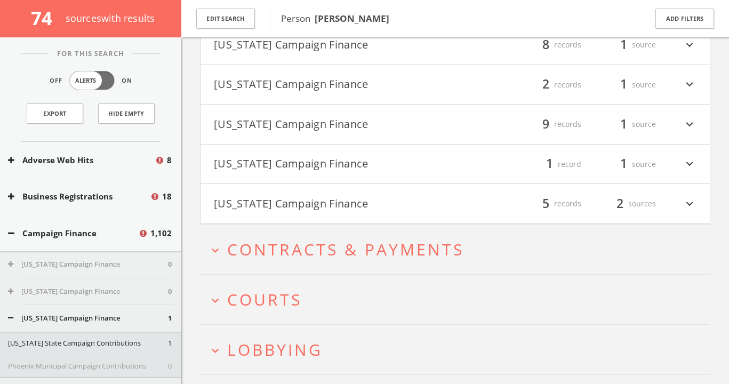
click at [321, 159] on button "[US_STATE] Campaign Finance" at bounding box center [335, 164] width 242 height 18
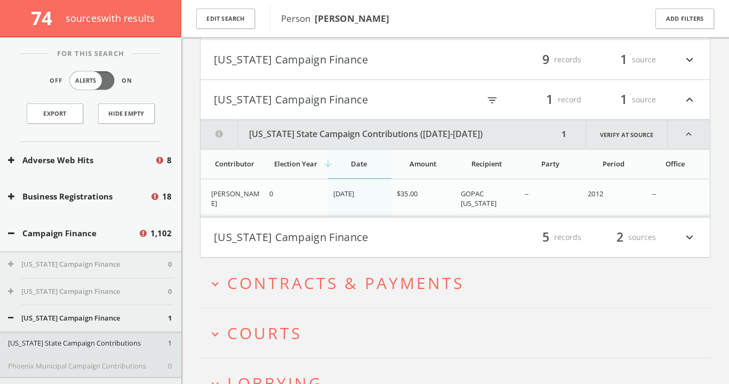
scroll to position [1240, 0]
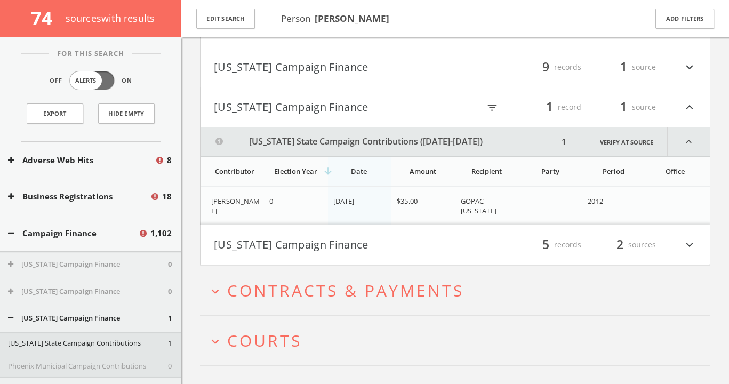
click at [343, 107] on button "[US_STATE] Campaign Finance" at bounding box center [335, 107] width 242 height 18
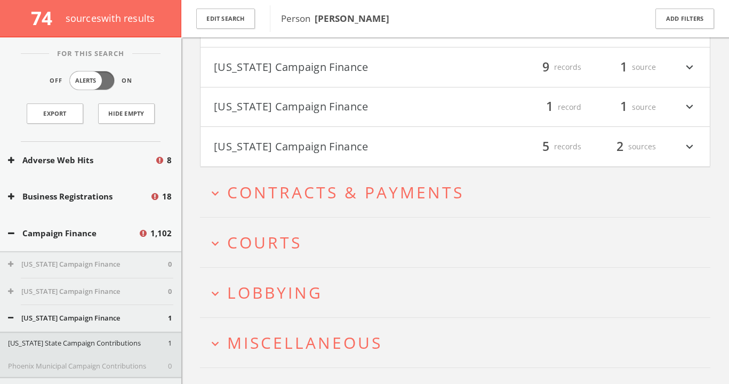
click at [337, 142] on button "[US_STATE] Campaign Finance" at bounding box center [335, 147] width 242 height 18
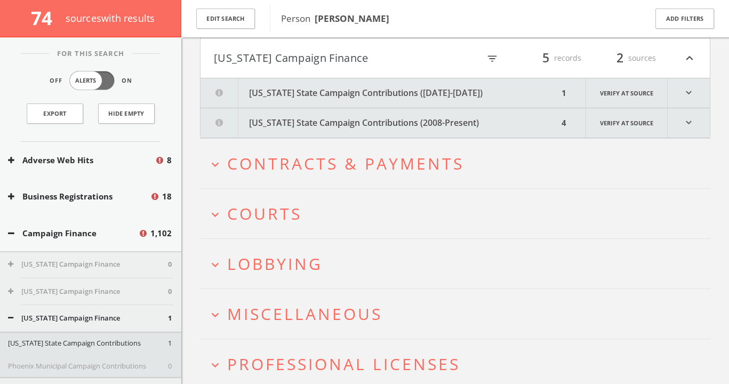
scroll to position [1329, 0]
click at [343, 88] on button "[US_STATE] State Campaign Contributions ([DATE]-[DATE])" at bounding box center [380, 92] width 358 height 29
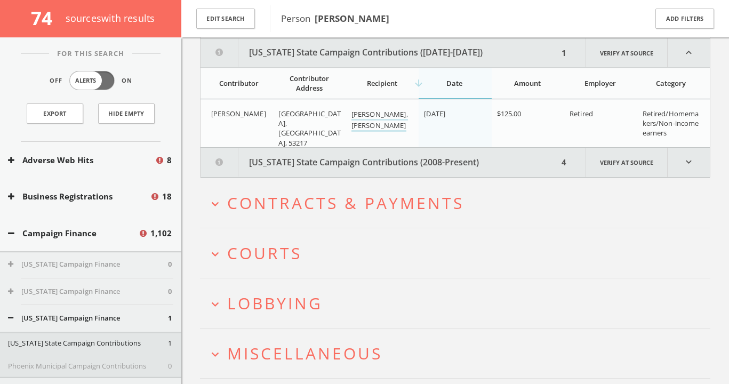
scroll to position [1369, 0]
click at [353, 50] on button "[US_STATE] State Campaign Contributions ([DATE]-[DATE])" at bounding box center [380, 52] width 358 height 29
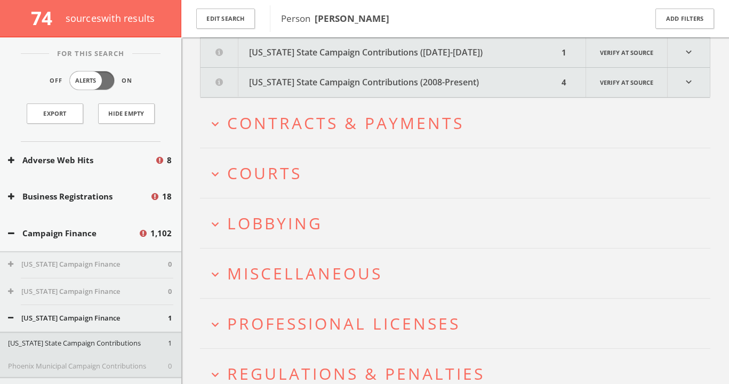
click at [351, 81] on button "[US_STATE] State Campaign Contributions (2008-Present)" at bounding box center [380, 82] width 358 height 29
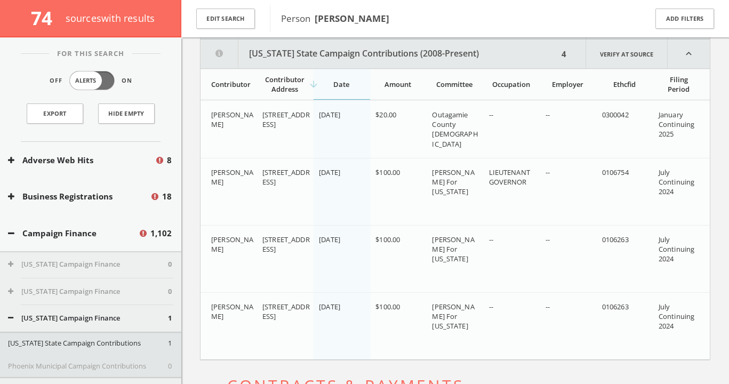
scroll to position [1399, 0]
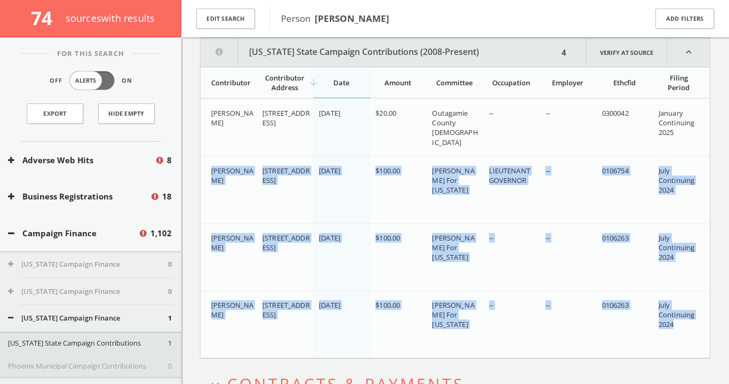
drag, startPoint x: 203, startPoint y: 164, endPoint x: 678, endPoint y: 326, distance: 501.8
click at [678, 326] on div "[PERSON_NAME] [STREET_ADDRESS] [DATE] $20.00 [GEOGRAPHIC_DATA] [DEMOGRAPHIC_DAT…" at bounding box center [455, 228] width 509 height 259
copy div "[PERSON_NAME] [STREET_ADDRESS] [DATE] $100.00 [PERSON_NAME] For [US_STATE] LIEU…"
